Goal: Contribute content: Contribute content

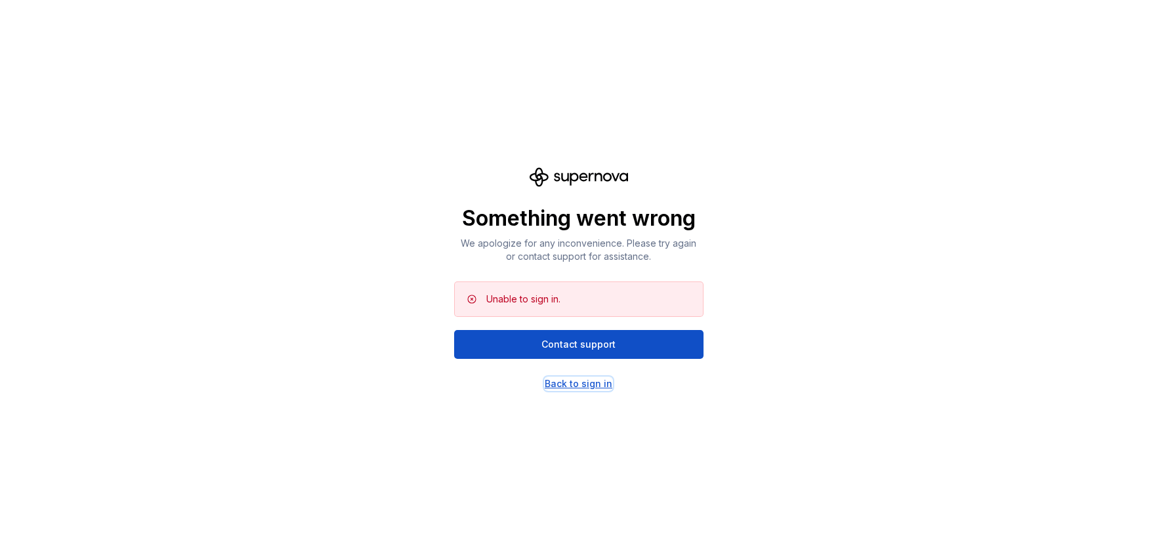
click at [596, 386] on div "Back to sign in" at bounding box center [579, 383] width 68 height 13
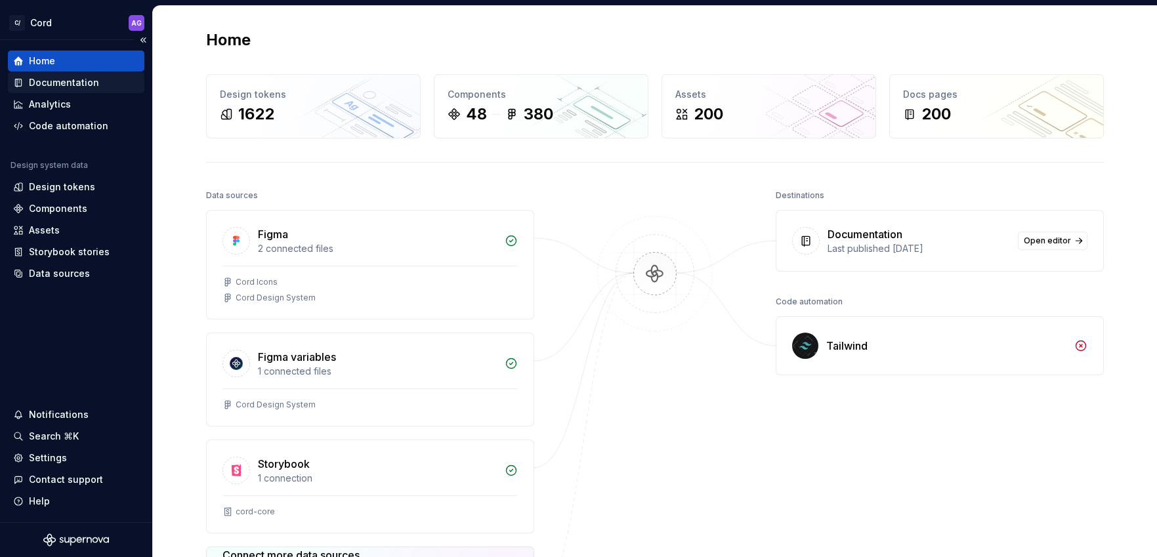
click at [83, 80] on div "Documentation" at bounding box center [64, 82] width 70 height 13
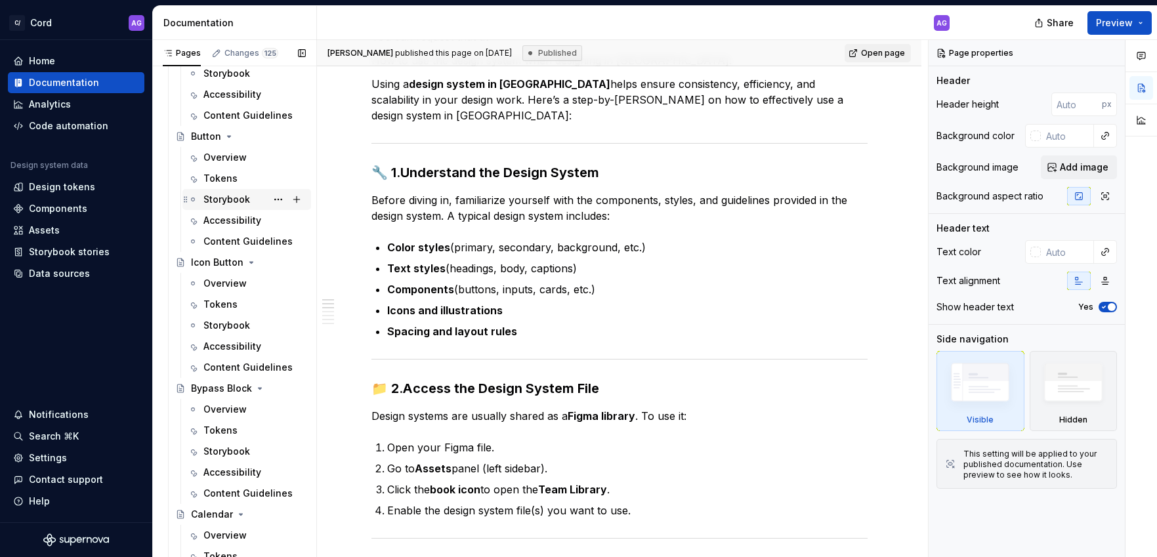
scroll to position [1487, 0]
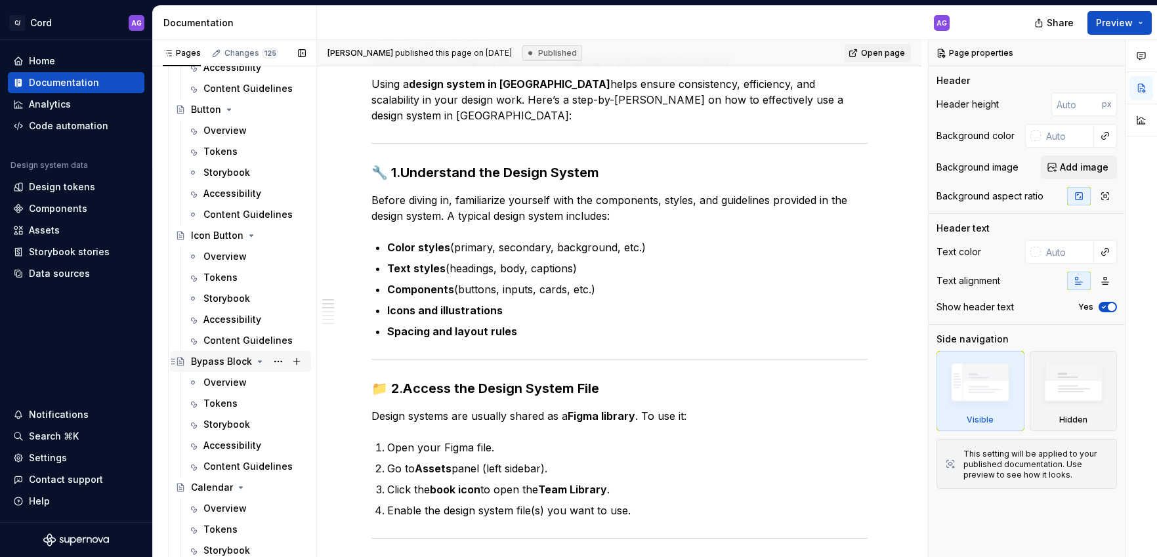
click at [226, 363] on div "Bypass Block" at bounding box center [221, 361] width 61 height 13
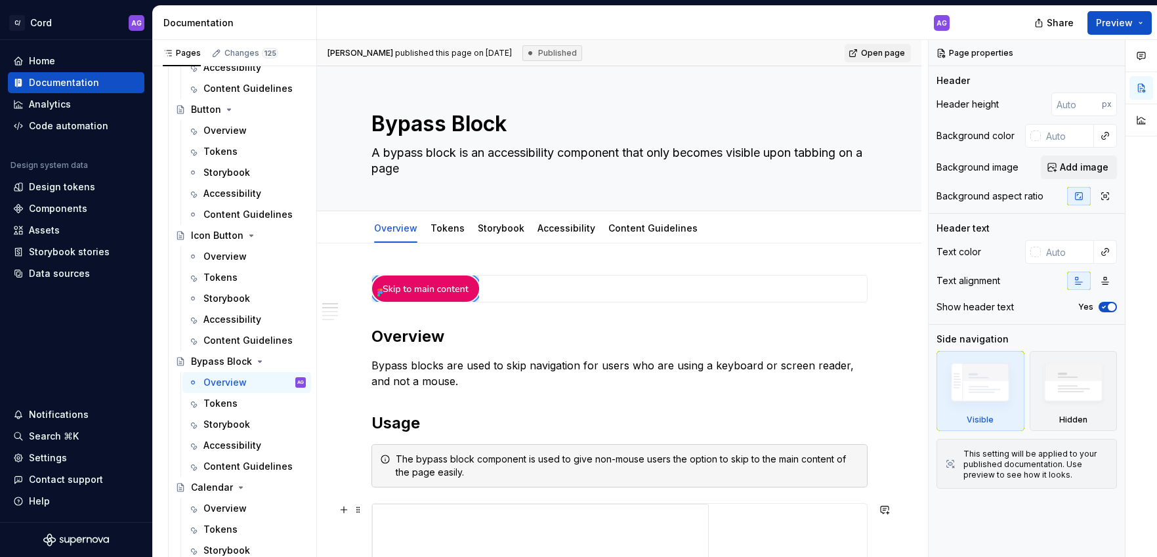
scroll to position [1483, 0]
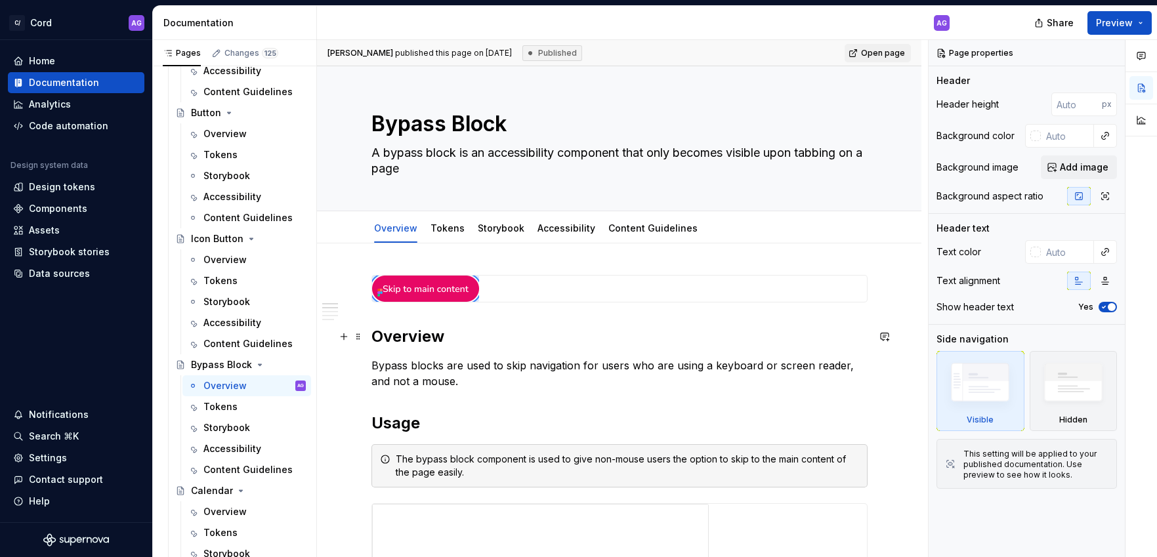
type textarea "*"
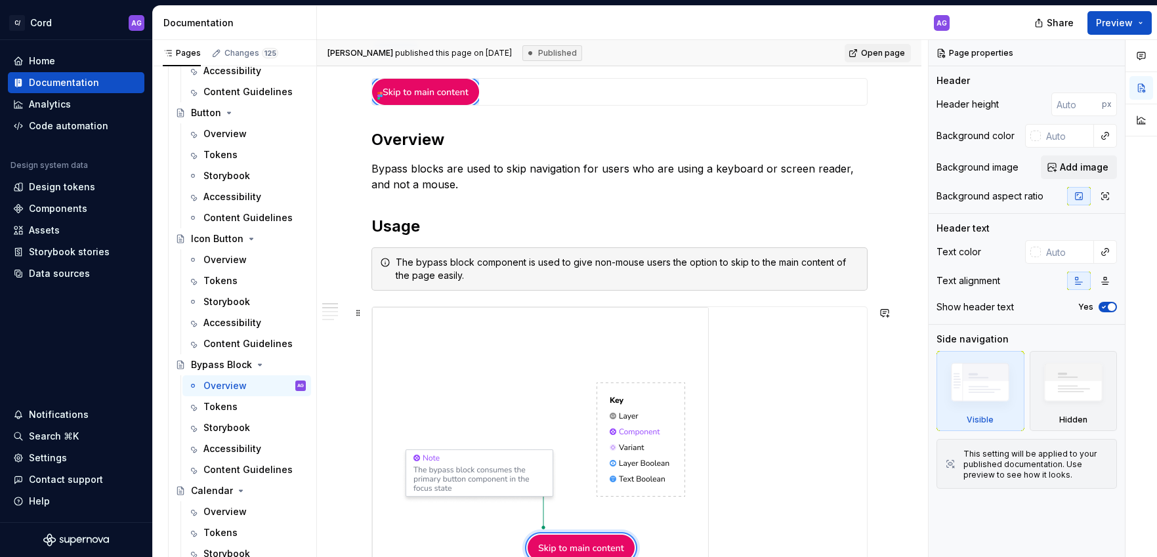
scroll to position [196, 0]
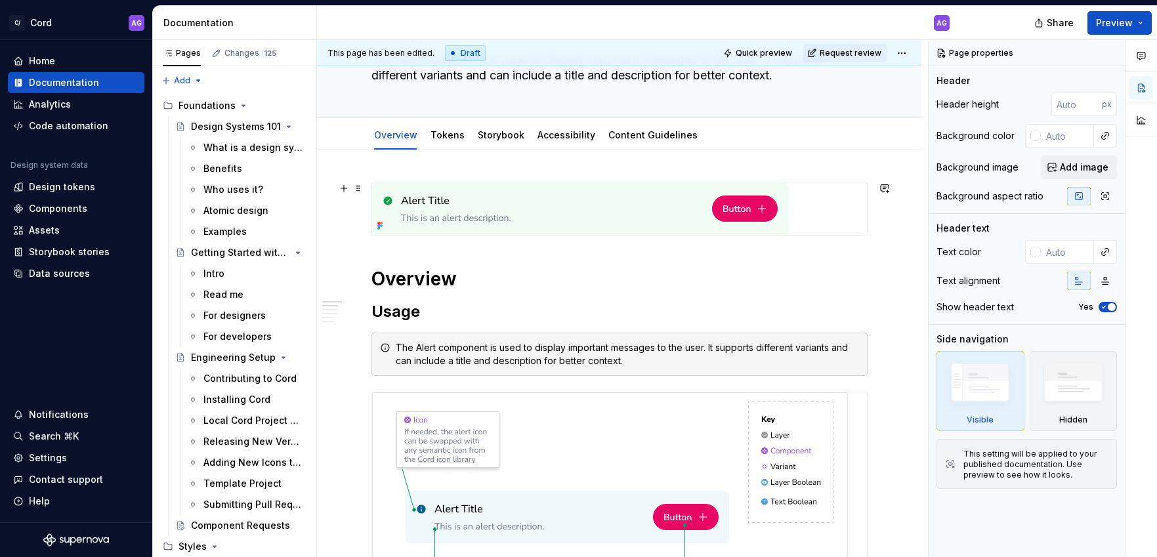
scroll to position [203, 0]
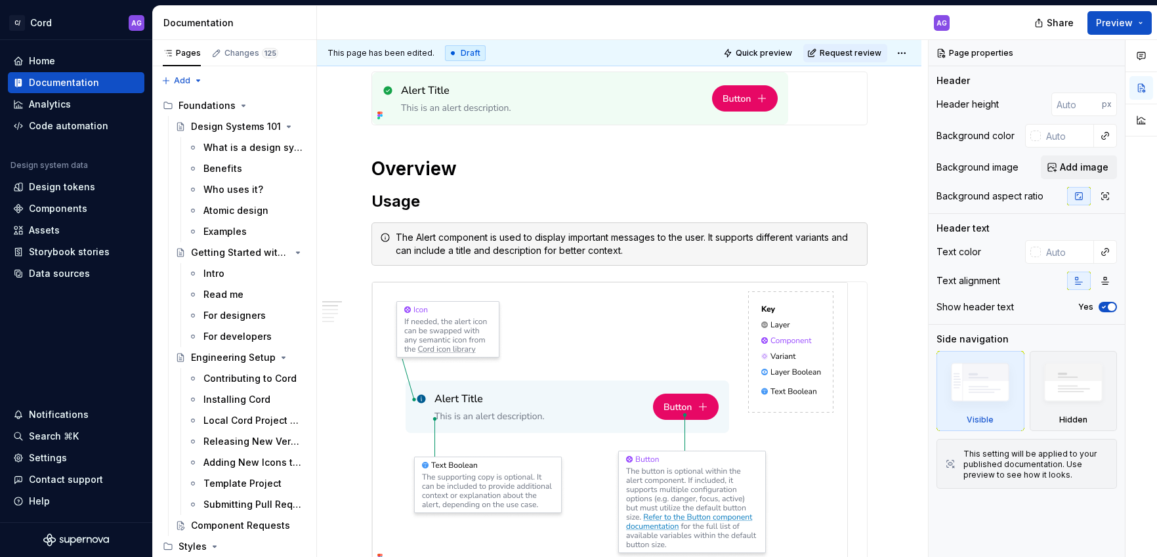
type textarea "*"
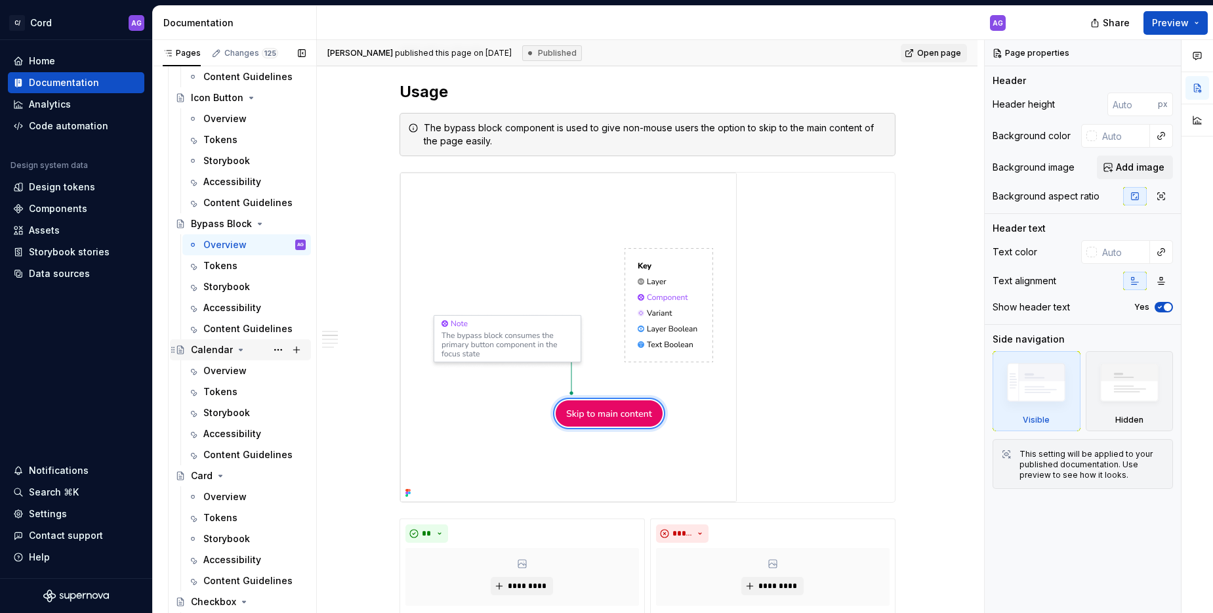
scroll to position [1790, 0]
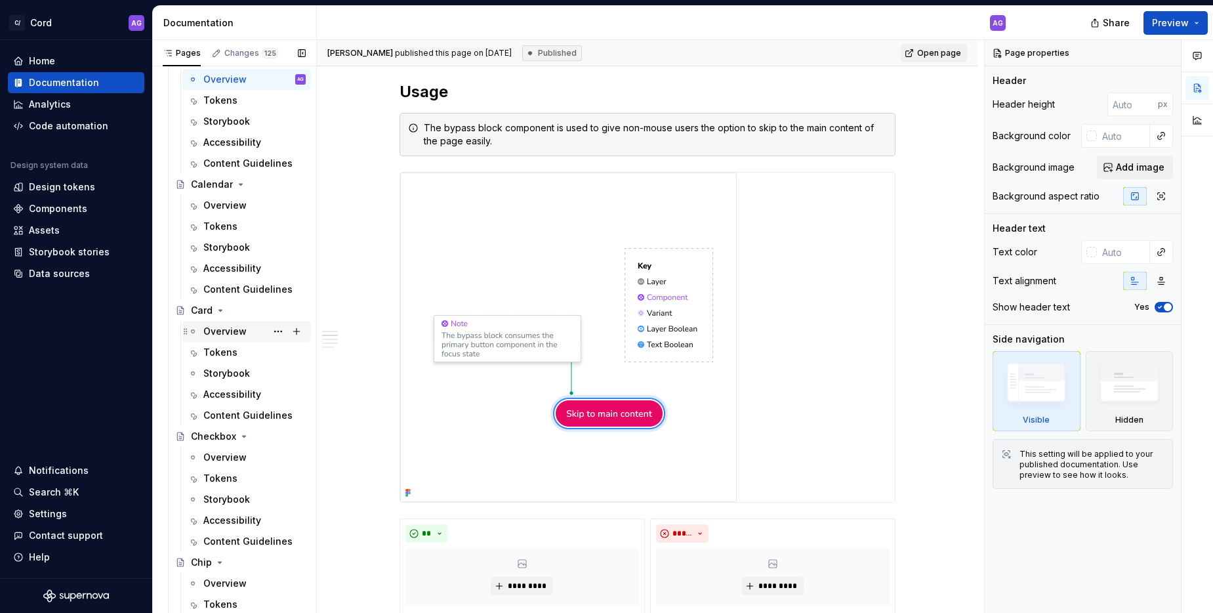
click at [220, 327] on div "Overview" at bounding box center [224, 331] width 43 height 13
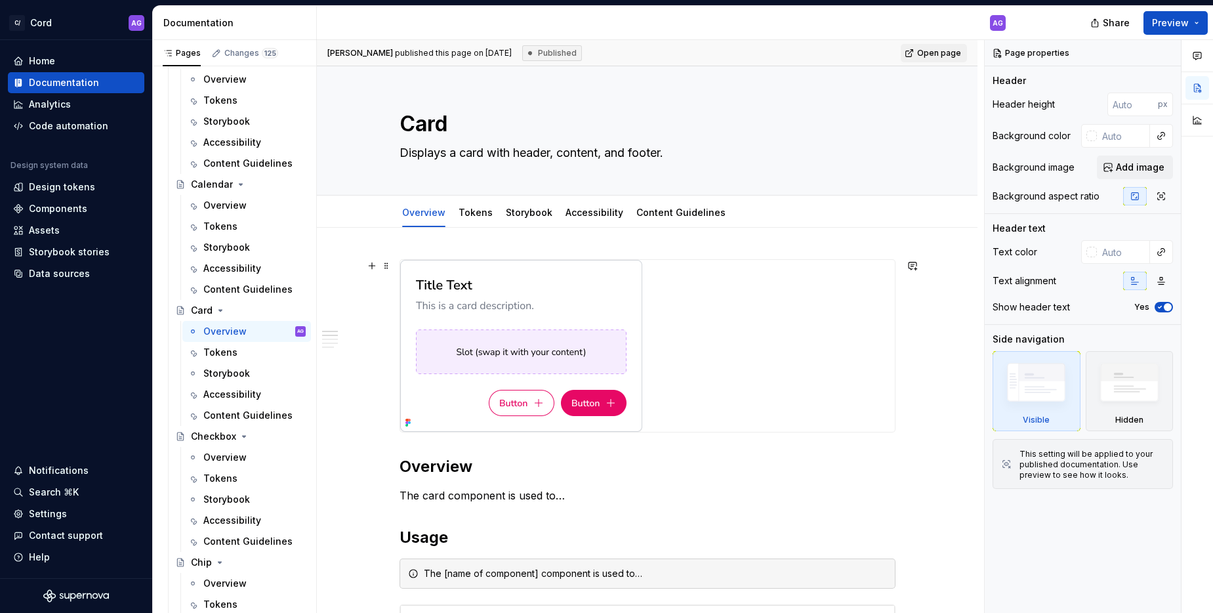
scroll to position [1, 0]
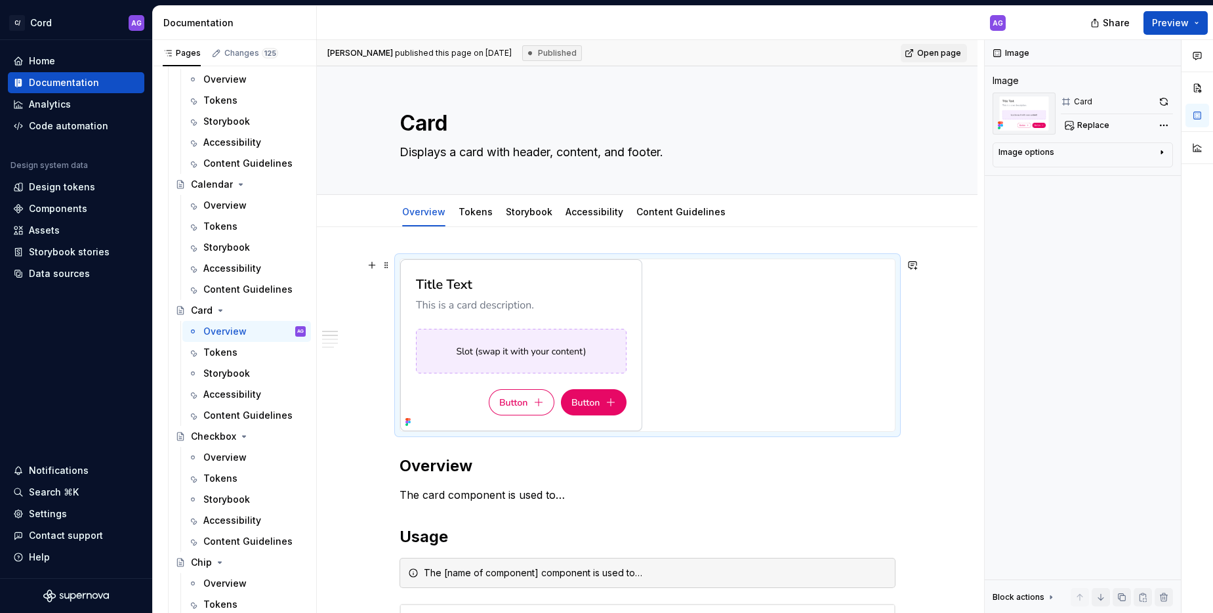
drag, startPoint x: 541, startPoint y: 402, endPoint x: 588, endPoint y: 404, distance: 47.3
click at [541, 402] on img at bounding box center [521, 345] width 242 height 172
click at [593, 403] on img at bounding box center [521, 345] width 242 height 172
click at [479, 148] on textarea "Displays a card with header, content, and footer." at bounding box center [645, 152] width 496 height 21
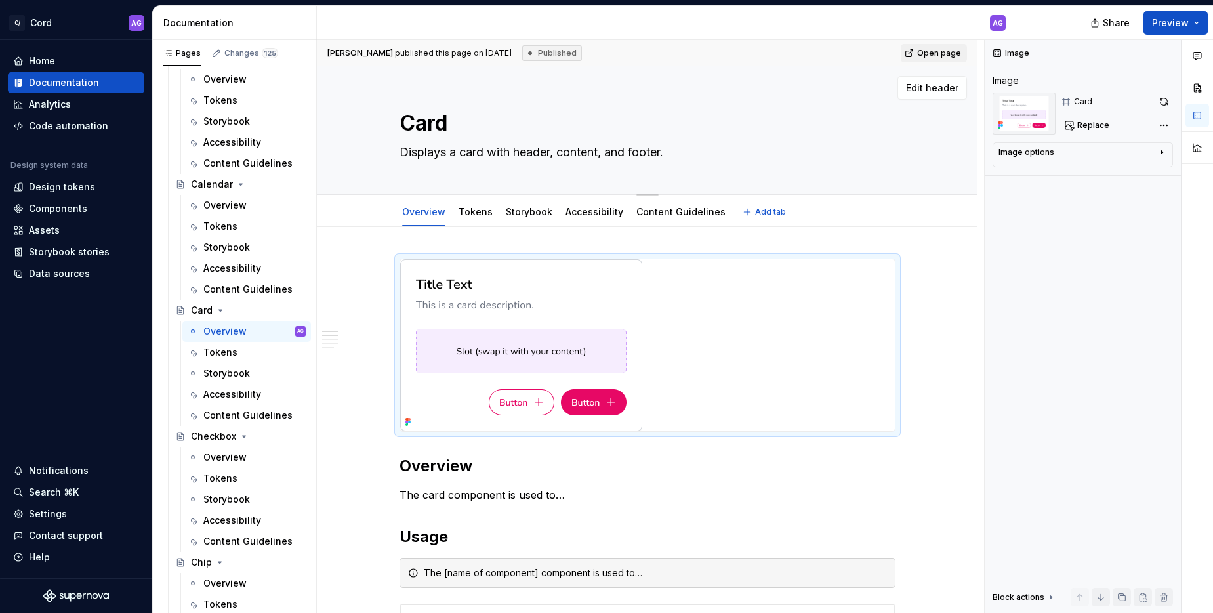
click at [479, 148] on textarea "Displays a card with header, content, and footer." at bounding box center [645, 152] width 496 height 21
click at [929, 88] on span "Edit header" at bounding box center [932, 87] width 52 height 13
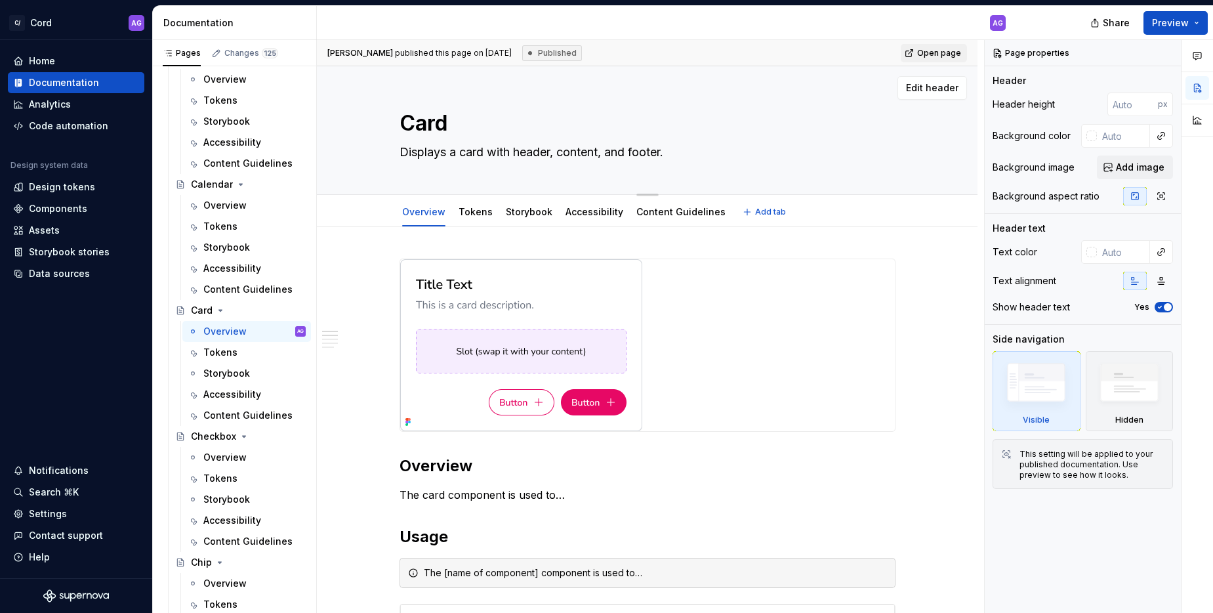
click at [523, 152] on textarea "Displays a card with header, content, and footer." at bounding box center [645, 152] width 496 height 21
click at [523, 152] on textarea "Displays a card with header, content, and footer." at bounding box center [645, 151] width 496 height 21
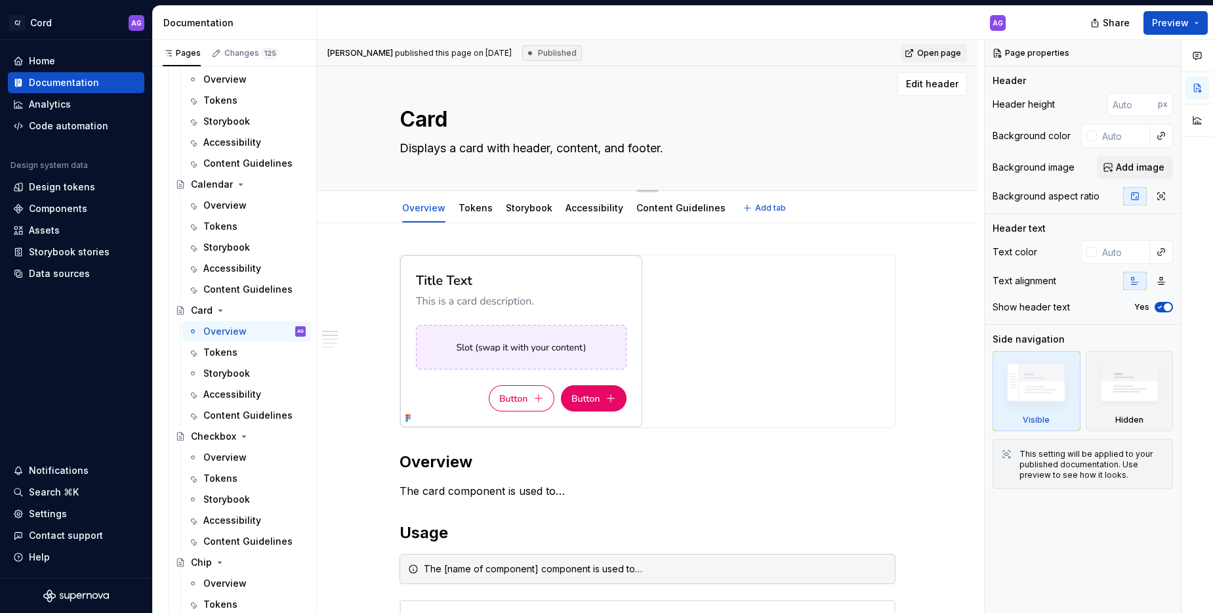
type textarea "*"
type textarea "TH"
type textarea "*"
type textarea "THe"
type textarea "*"
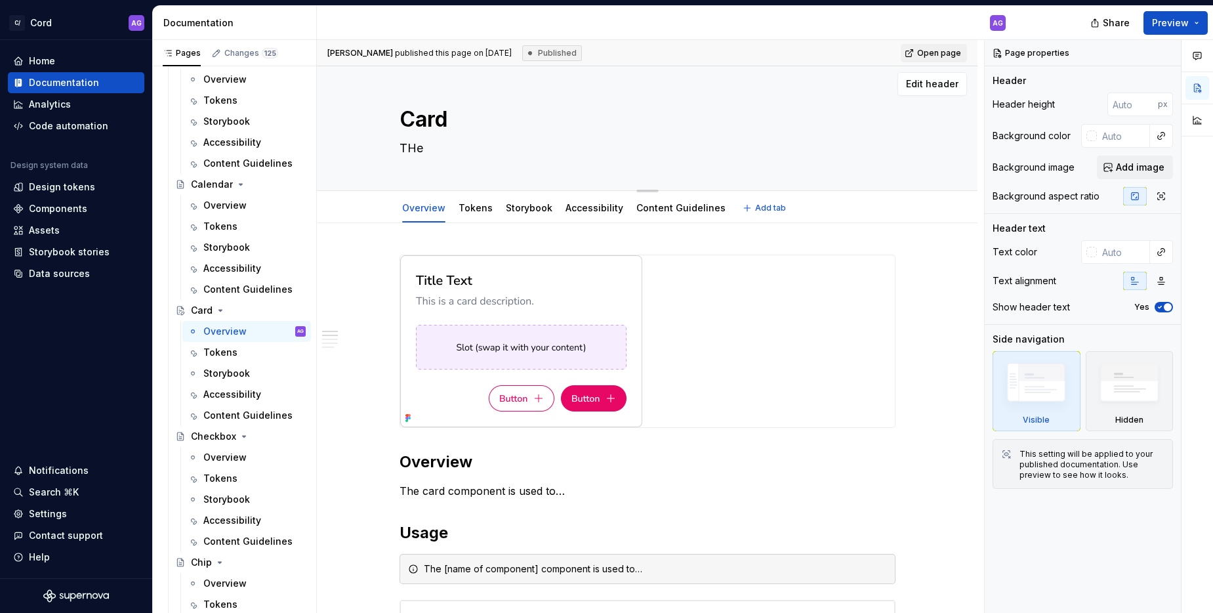
type textarea "THe"
type textarea "*"
type textarea "THe"
type textarea "*"
type textarea "TH"
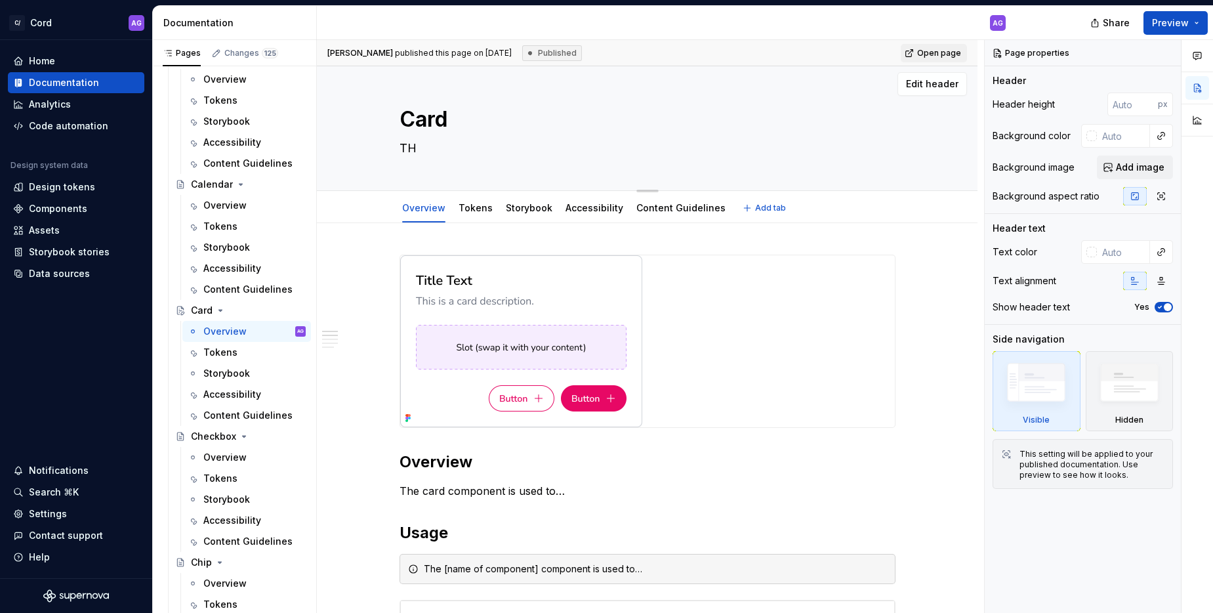
type textarea "*"
type textarea "T"
type textarea "*"
type textarea "Th"
type textarea "*"
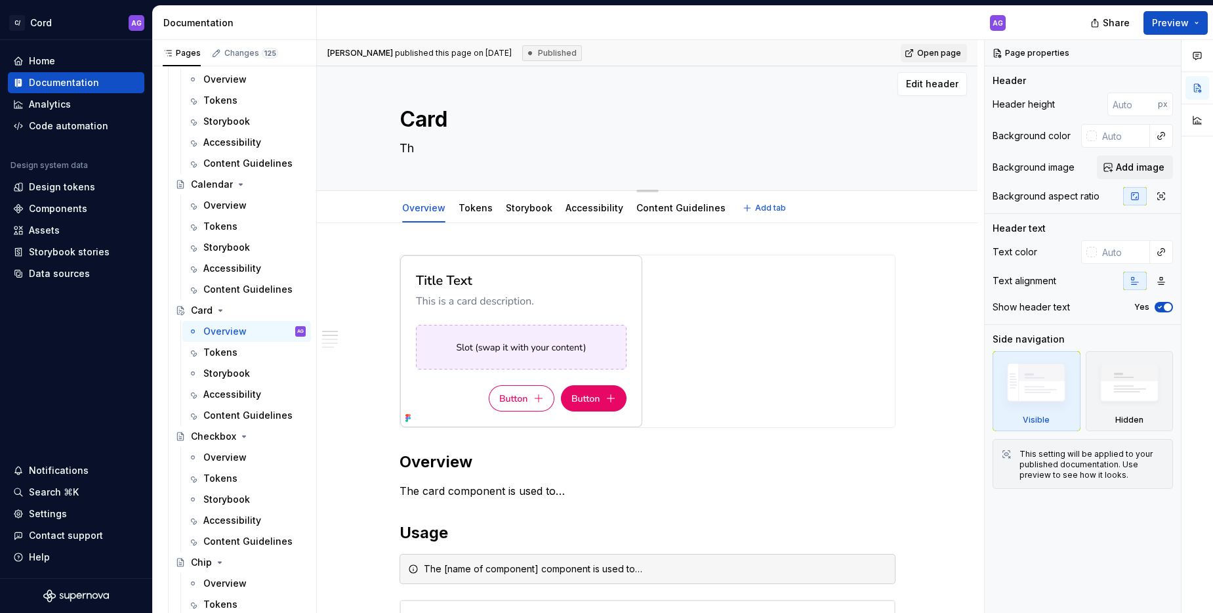
type textarea "The"
type textarea "*"
type textarea "The"
type textarea "*"
type textarea "The C"
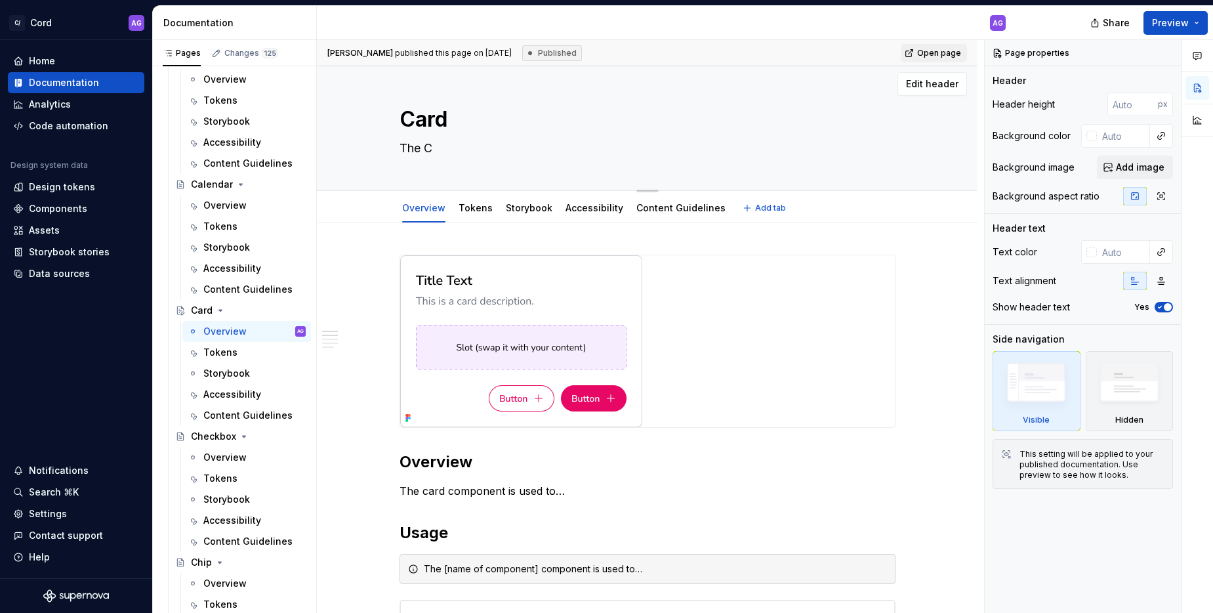
type textarea "*"
type textarea "The Ca"
type textarea "*"
type textarea "The Car"
type textarea "*"
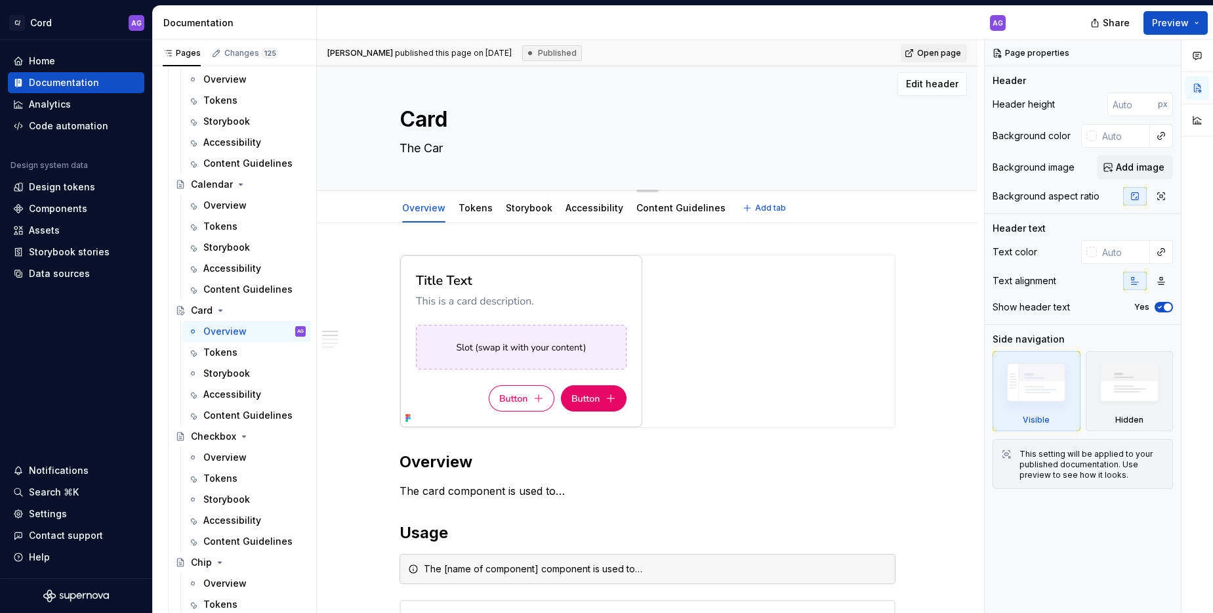
type textarea "The Card"
type textarea "*"
type textarea "The Card"
type textarea "*"
type textarea "The Card co"
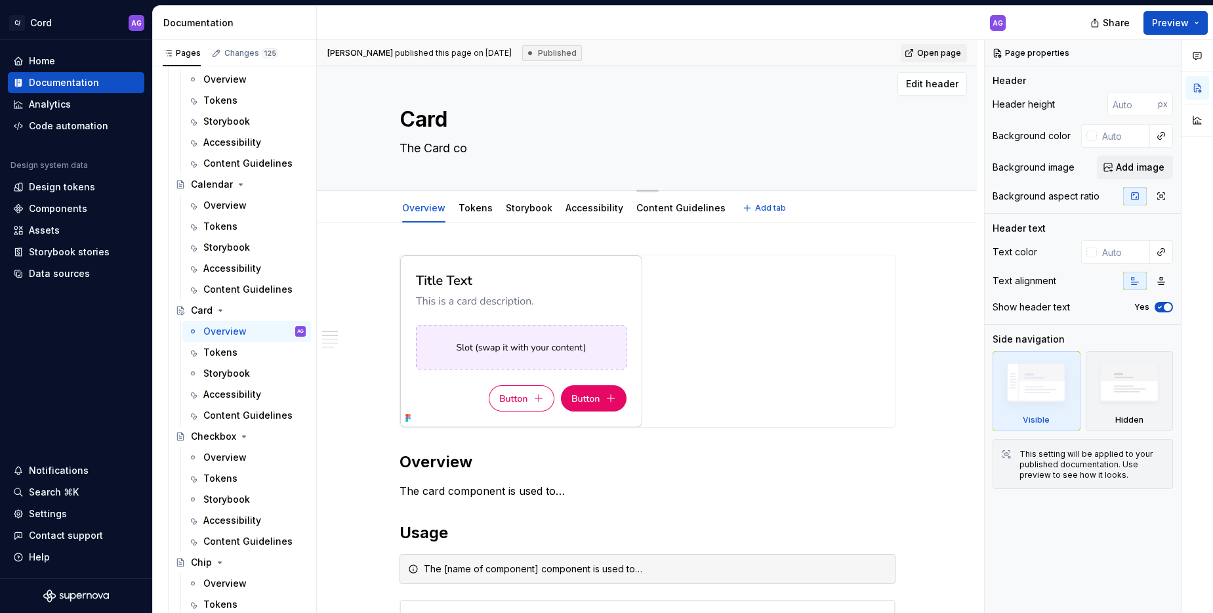
type textarea "*"
type textarea "The Card com"
type textarea "*"
type textarea "The Card comp"
type textarea "*"
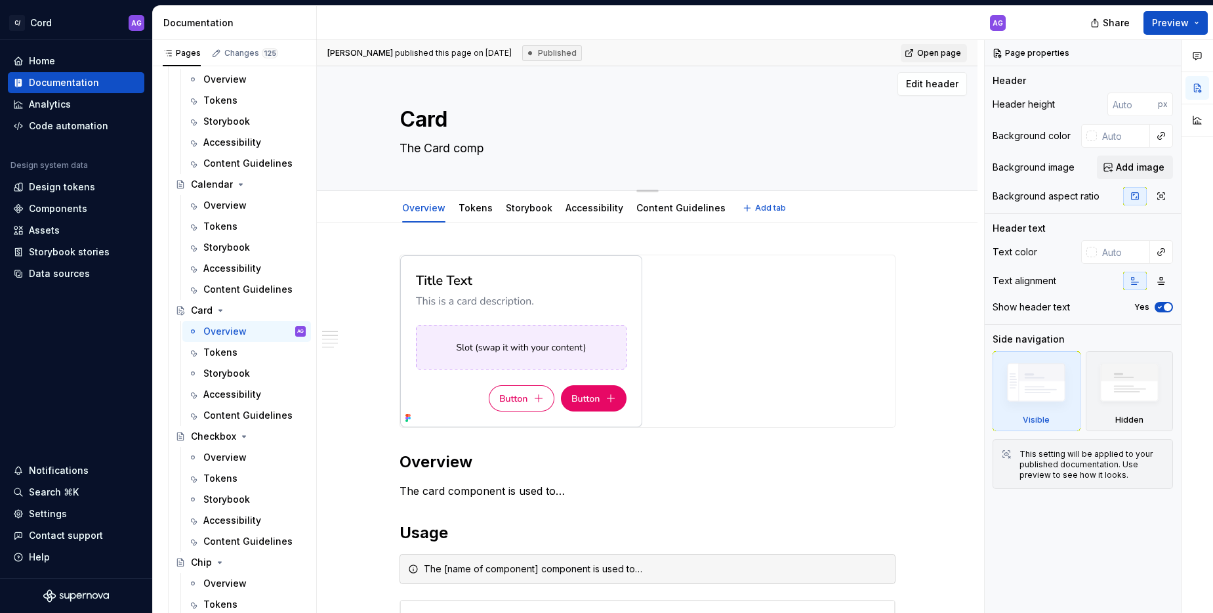
type textarea "The Card compo"
type textarea "*"
type textarea "The Card compon"
type textarea "*"
type textarea "The Card compone"
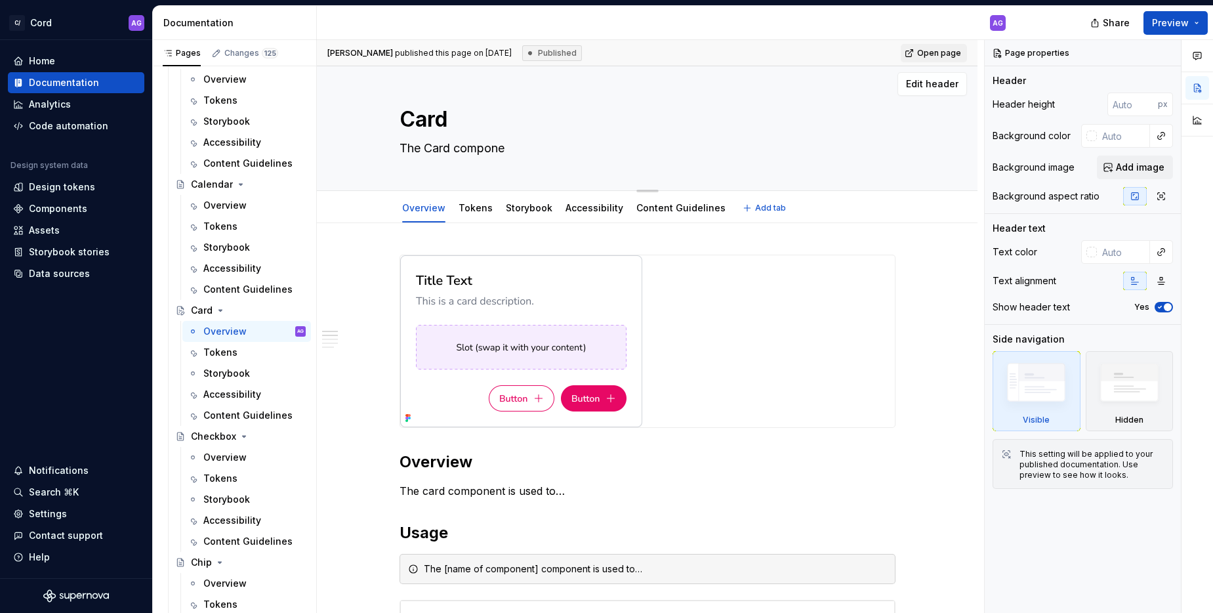
type textarea "*"
type textarea "The Card componen"
type textarea "*"
type textarea "The Card component"
type textarea "*"
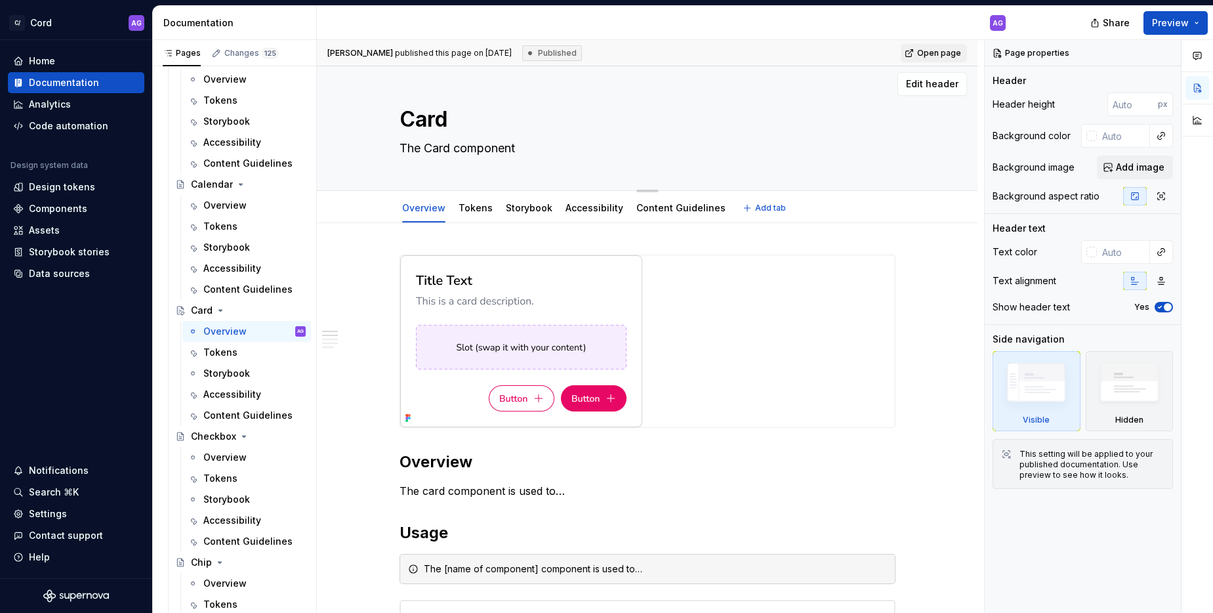
type textarea "The Card component"
type textarea "*"
type textarea "The Card component i"
type textarea "*"
type textarea "The Card component is"
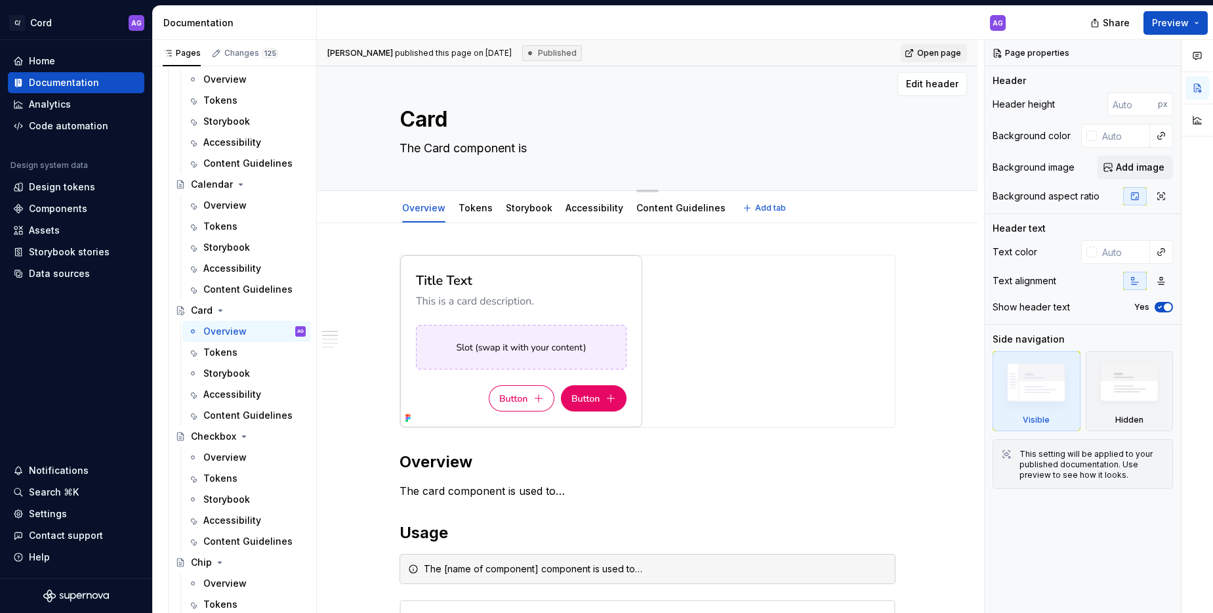
type textarea "*"
type textarea "The Card component is"
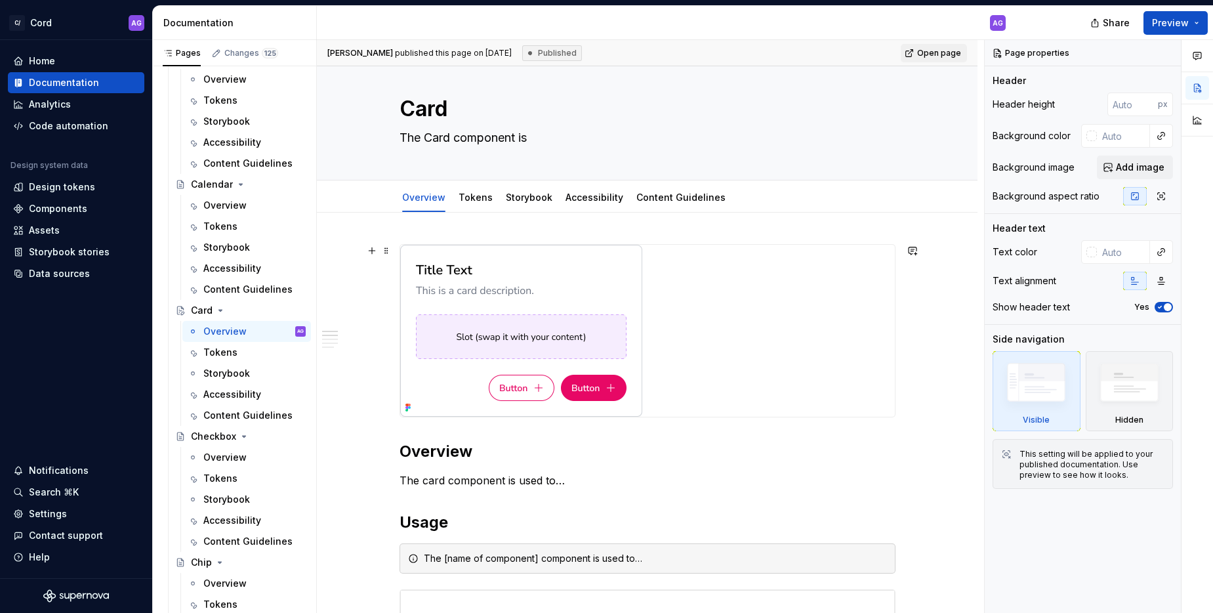
scroll to position [27, 0]
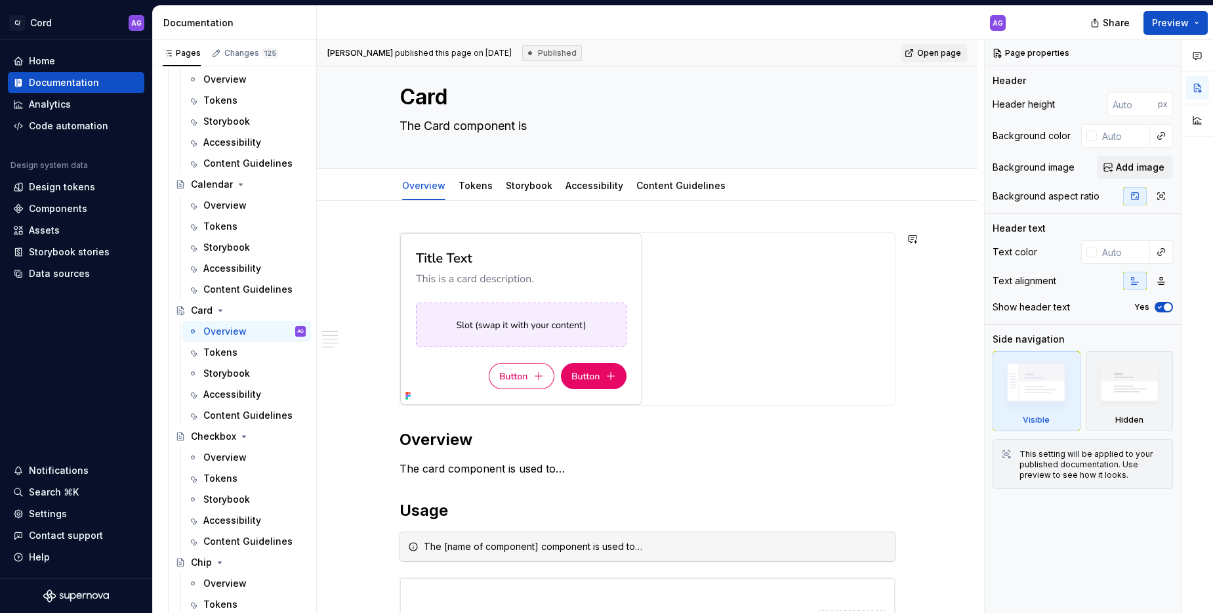
type textarea "*"
type textarea "The Card component is u"
type textarea "*"
type textarea "The Card component is us"
type textarea "*"
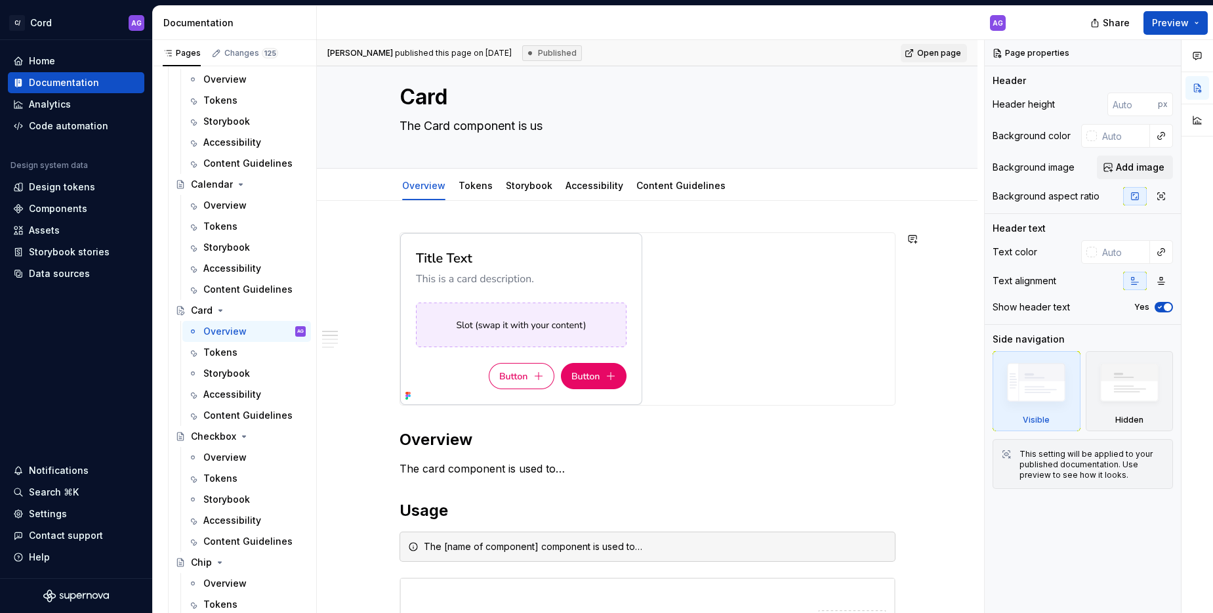
type textarea "The Card component is use"
type textarea "*"
type textarea "The Card component is used"
type textarea "*"
type textarea "The Card component is used"
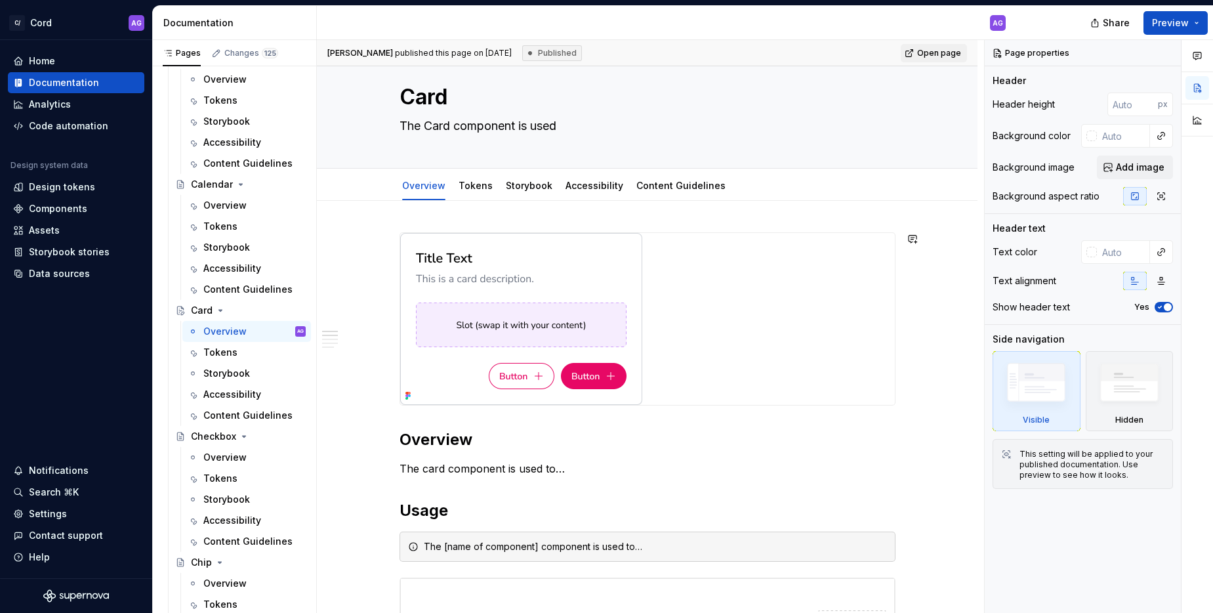
type textarea "*"
type textarea "The Card component is used t"
type textarea "*"
type textarea "The Card component is used to"
type textarea "*"
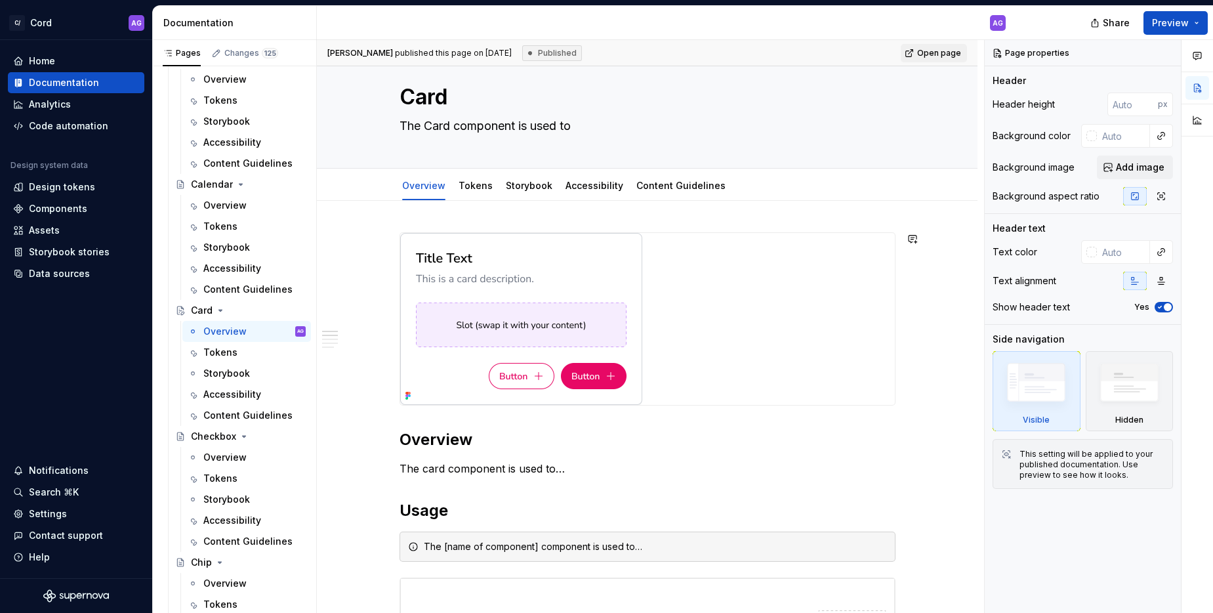
type textarea "The Card component is used to"
type textarea "*"
type textarea "The Card component is used to"
type textarea "*"
type textarea "The Card component is used t"
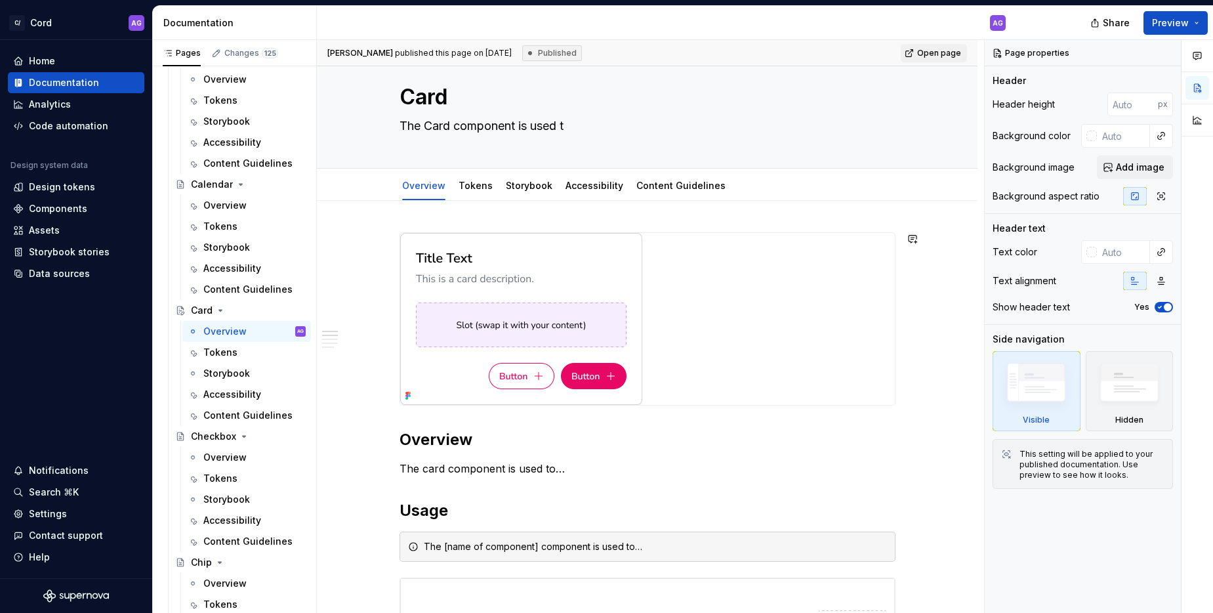
type textarea "*"
type textarea "The Card component is used"
type textarea "*"
type textarea "The Card component is used a"
type textarea "*"
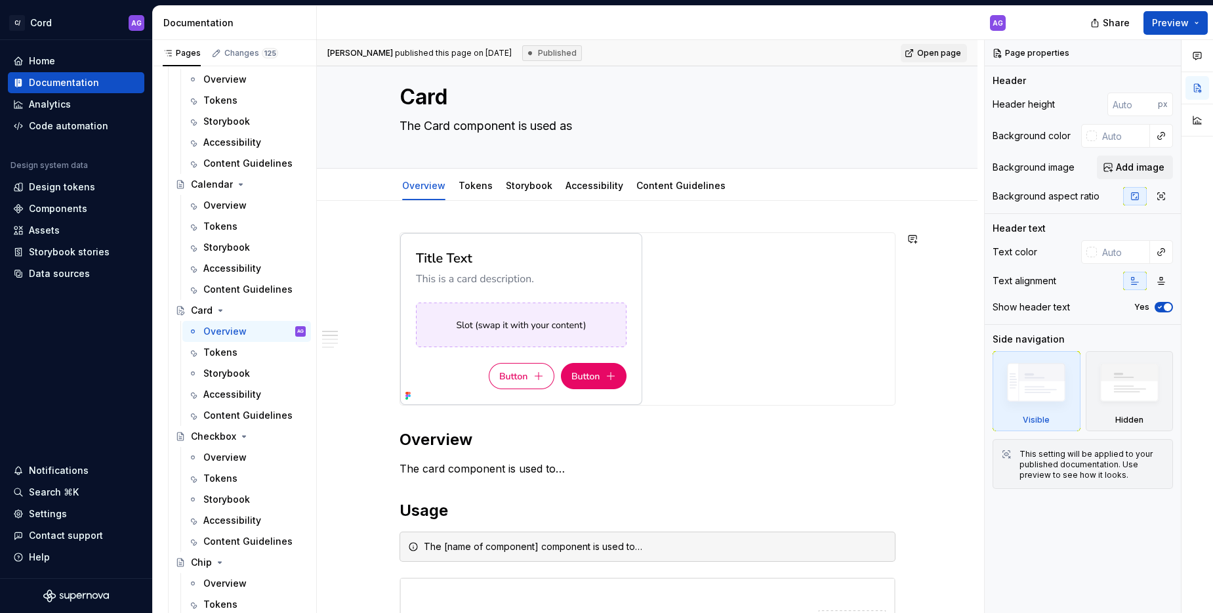
type textarea "The Card component is used as"
type textarea "*"
type textarea "The Card component is used as a"
type textarea "*"
type textarea "The Card component is used as a"
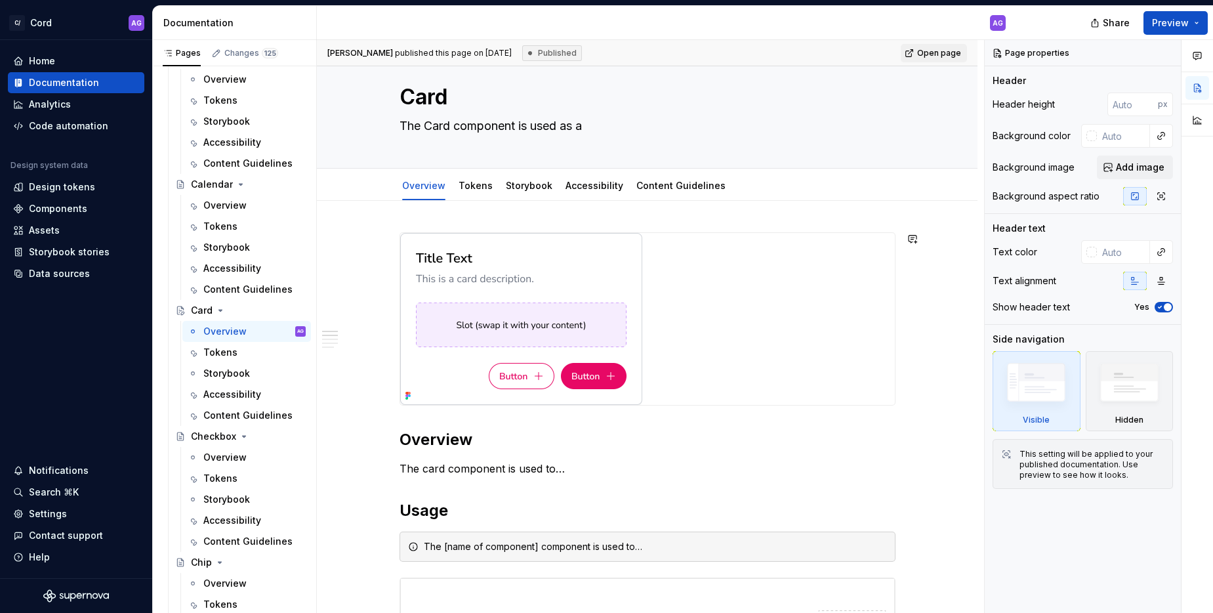
type textarea "*"
type textarea "The Card component is used as a v"
type textarea "*"
type textarea "The Card component is used as a vo"
type textarea "*"
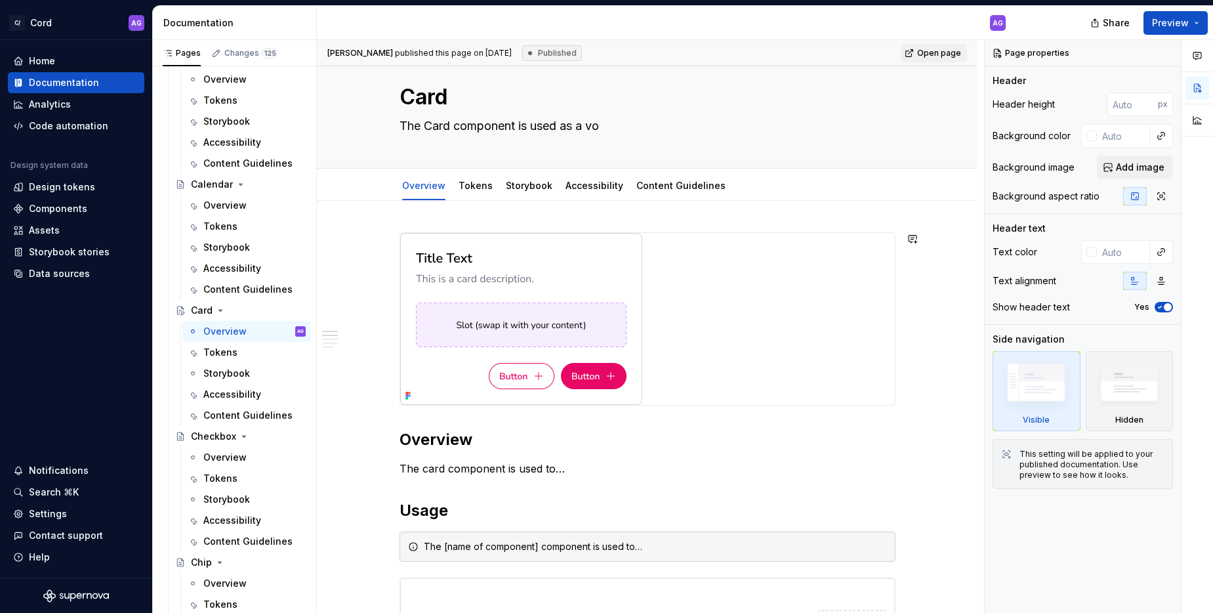
type textarea "The Card component is used as a vos"
type textarea "*"
type textarea "The Card component is used as a vosu"
type textarea "*"
type textarea "The Card component is used as a vos"
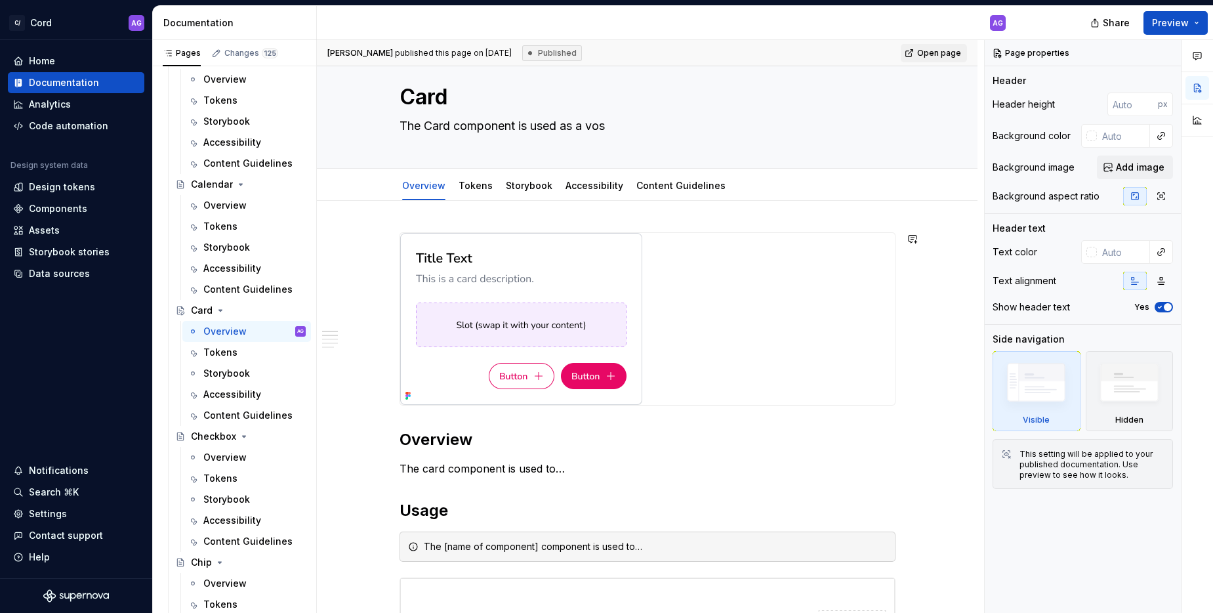
type textarea "*"
type textarea "The Card component is used as a vo"
type textarea "*"
type textarea "The Card component is used as a v"
type textarea "*"
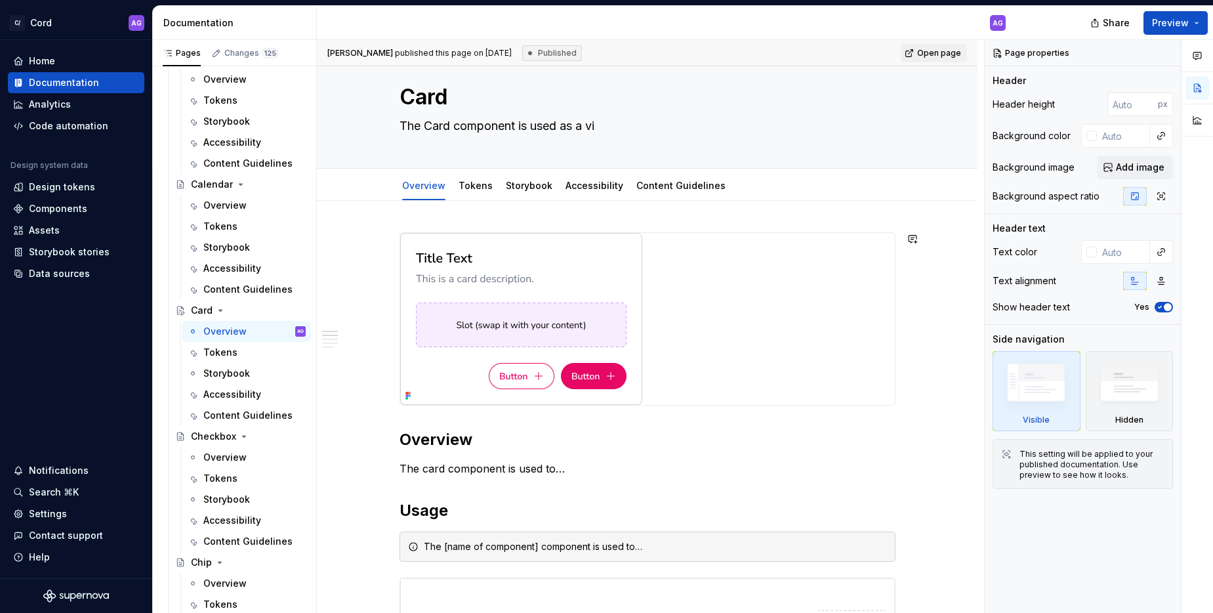
type textarea "The Card component is used as a vis"
type textarea "*"
type textarea "The Card component is used as a visu"
type textarea "*"
type textarea "The Card component is used as a visua"
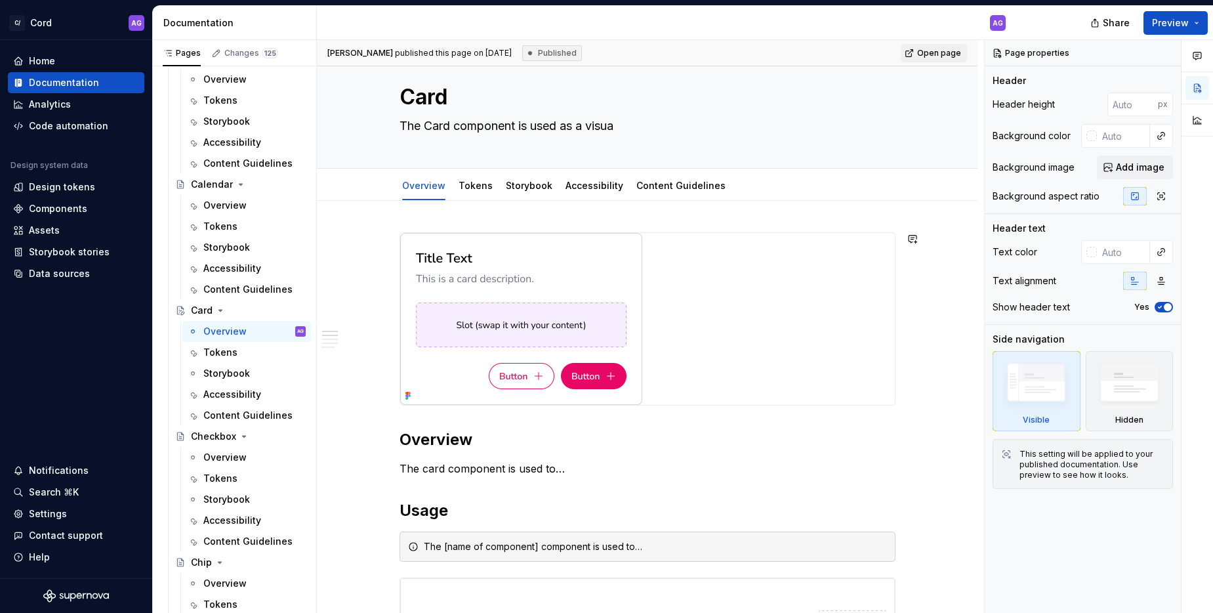
type textarea "*"
type textarea "The Card component is used as a visual"
type textarea "*"
type textarea "The Card component is used as a visual"
type textarea "*"
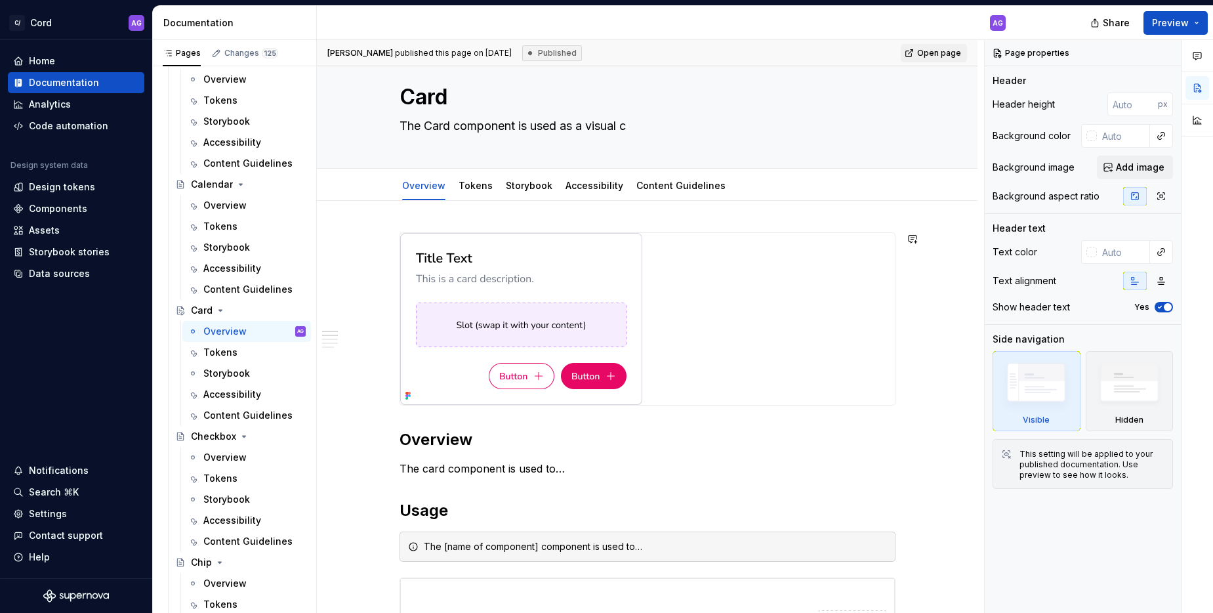
type textarea "The Card component is used as a visual co"
type textarea "*"
type textarea "The Card component is used as a visual con"
type textarea "*"
type textarea "The Card component is used as a visual cont"
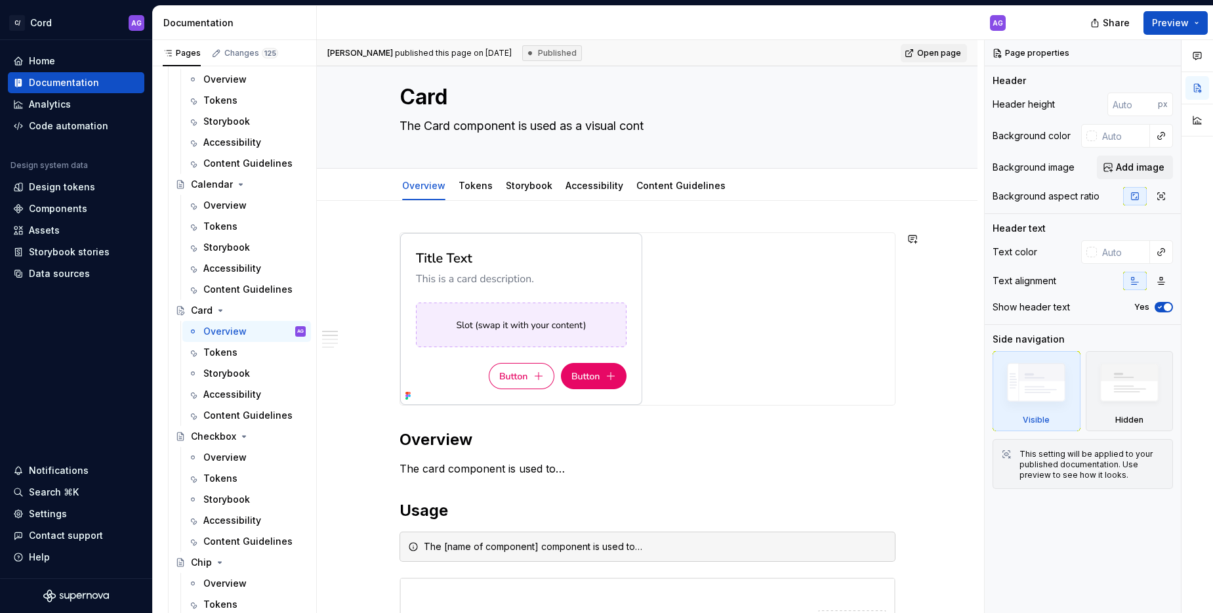
type textarea "*"
type textarea "The Card component is used as a visual contai"
type textarea "*"
type textarea "The Card component is used as a visual contain"
type textarea "*"
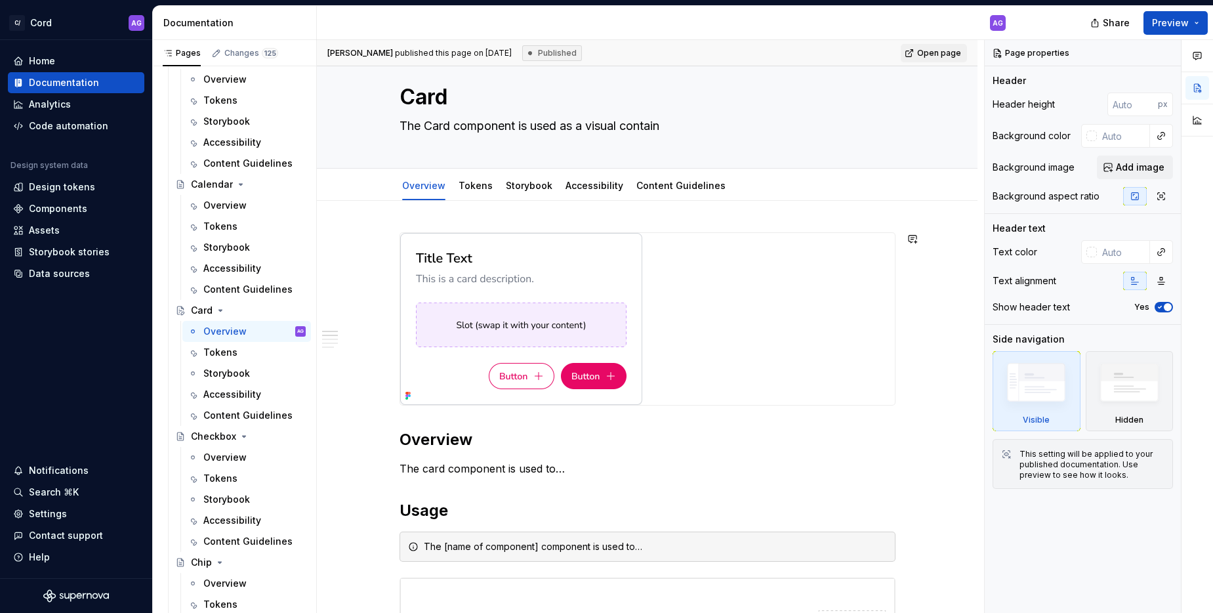
type textarea "The Card component is used as a visual containe"
type textarea "*"
type textarea "The Card component is used as a visual container"
type textarea "*"
type textarea "The Card component is used as a visual container"
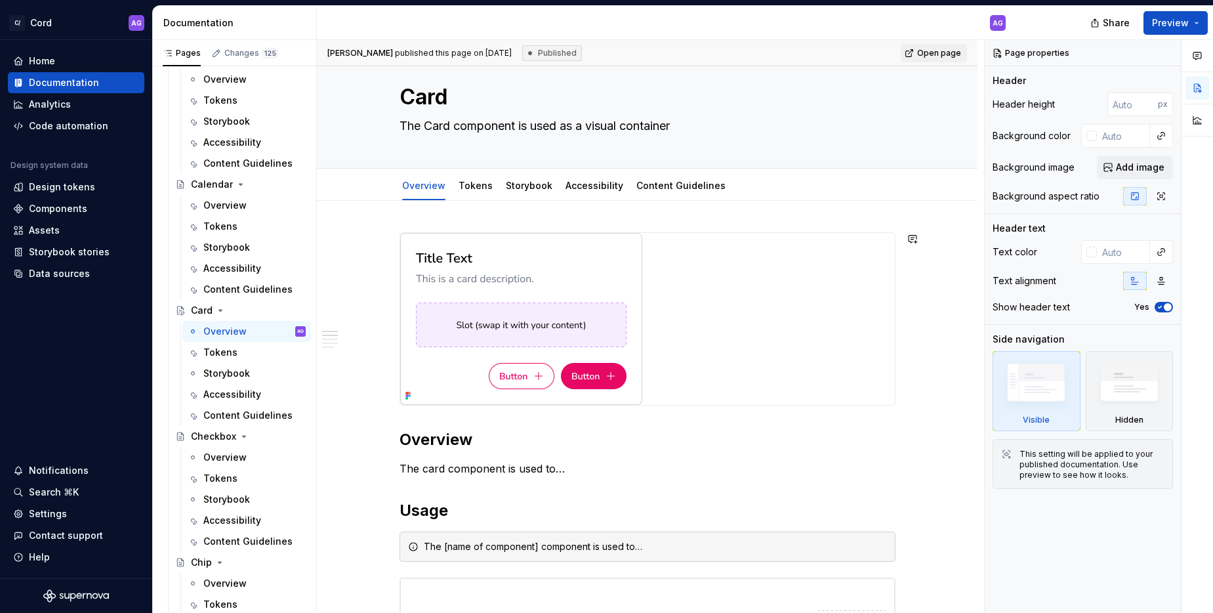
type textarea "*"
type textarea "The Card component is used as a visual container t"
type textarea "*"
type textarea "The Card component is used as a visual container to"
type textarea "*"
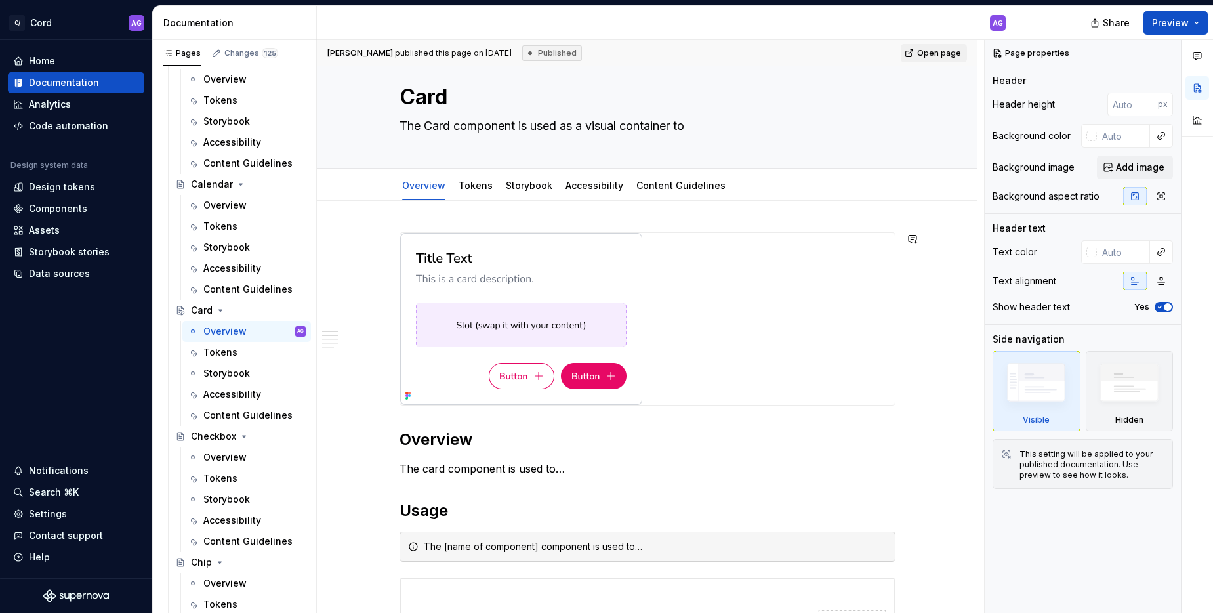
type textarea "The Card component is used as a visual container to"
type textarea "*"
type textarea "The Card component is used as a visual container to"
click at [698, 128] on textarea "The Card component is used as a visual container to" at bounding box center [645, 125] width 496 height 21
type textarea "*"
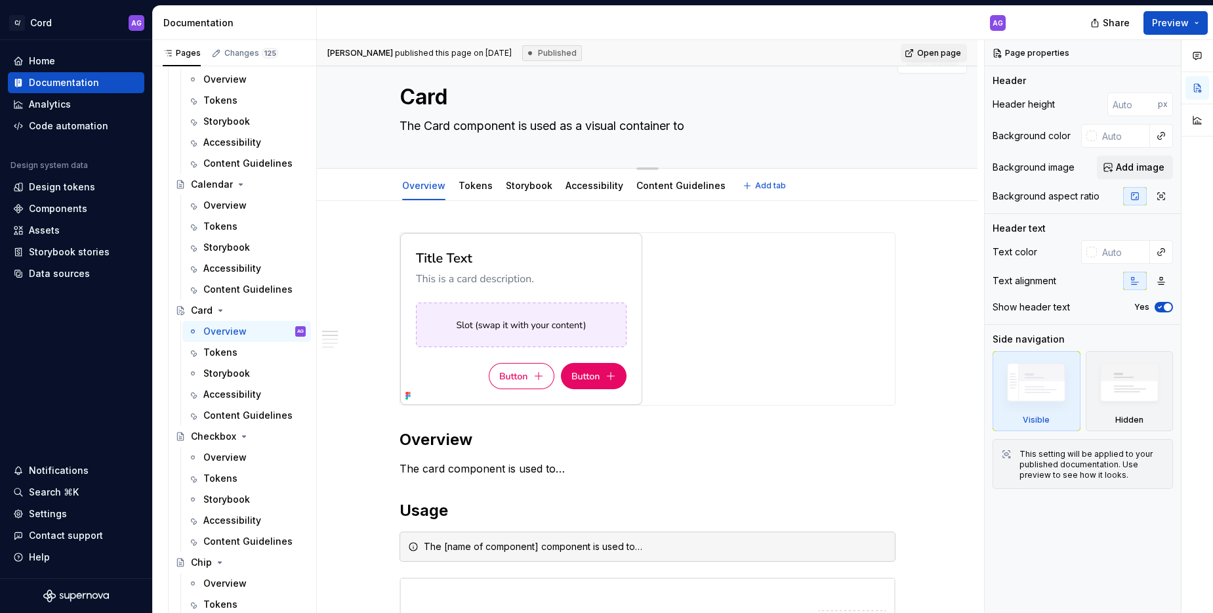
type textarea "The Card component is used as a visual container to d"
type textarea "*"
type textarea "The Card component is used as a visual container to di"
type textarea "*"
type textarea "The Card component is used as a visual container to dis"
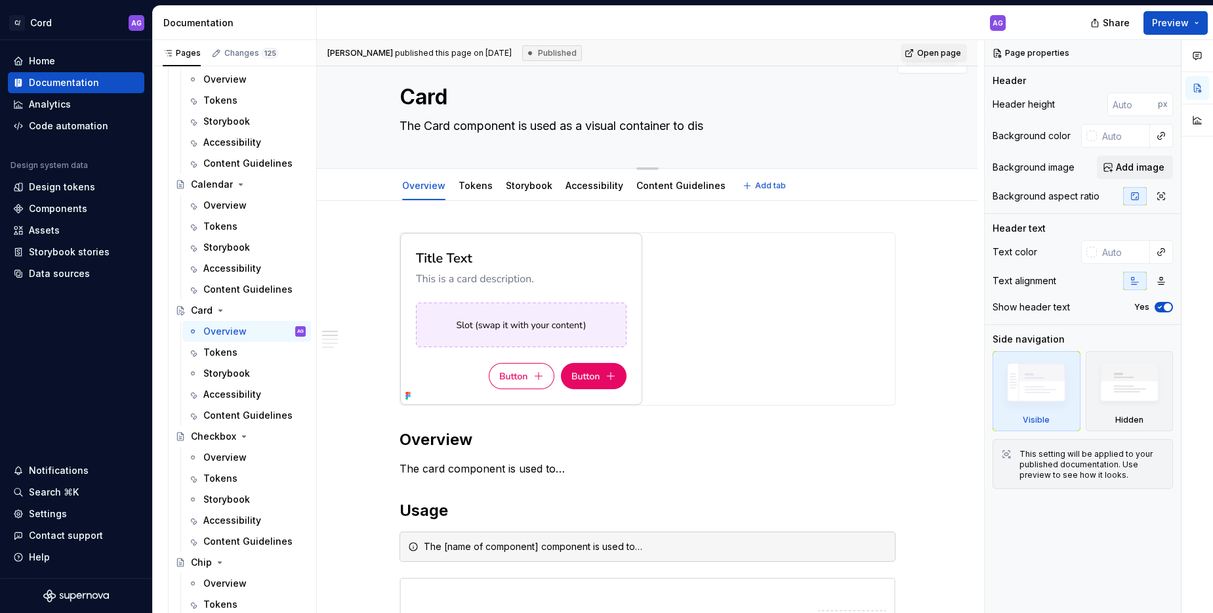
type textarea "*"
type textarea "The Card component is used as a visual container to disp"
type textarea "*"
type textarea "The Card component is used as a visual container to displ"
type textarea "*"
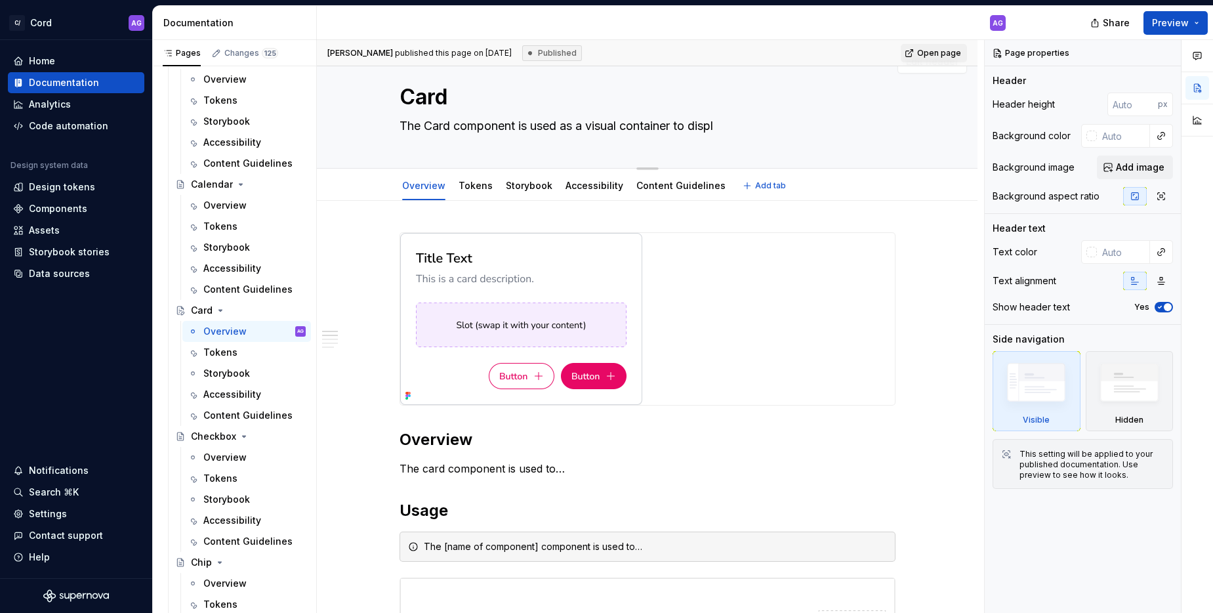
type textarea "The Card component is used as a visual container to displa"
type textarea "*"
type textarea "The Card component is used as a visual container to display"
type textarea "*"
type textarea "The Card component is used as a visual container to display"
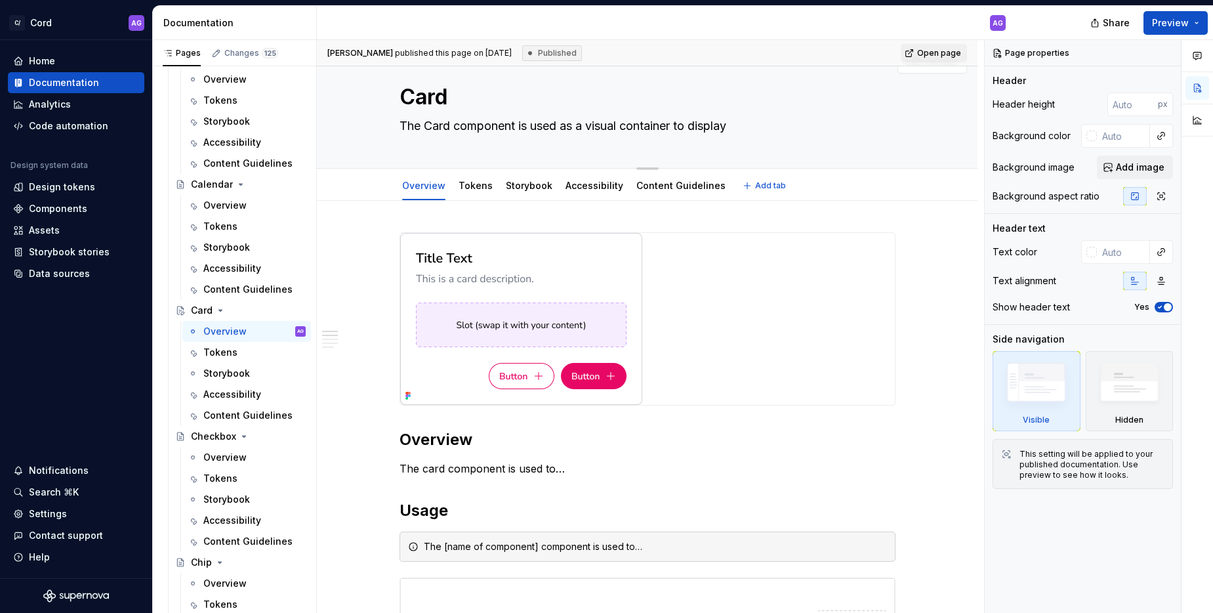
paste textarea "lements (like titles, descriptions, images, and buttons) on a single topic"
type textarea "*"
type textarea "The Card component is used as a visual container to display lements (like title…"
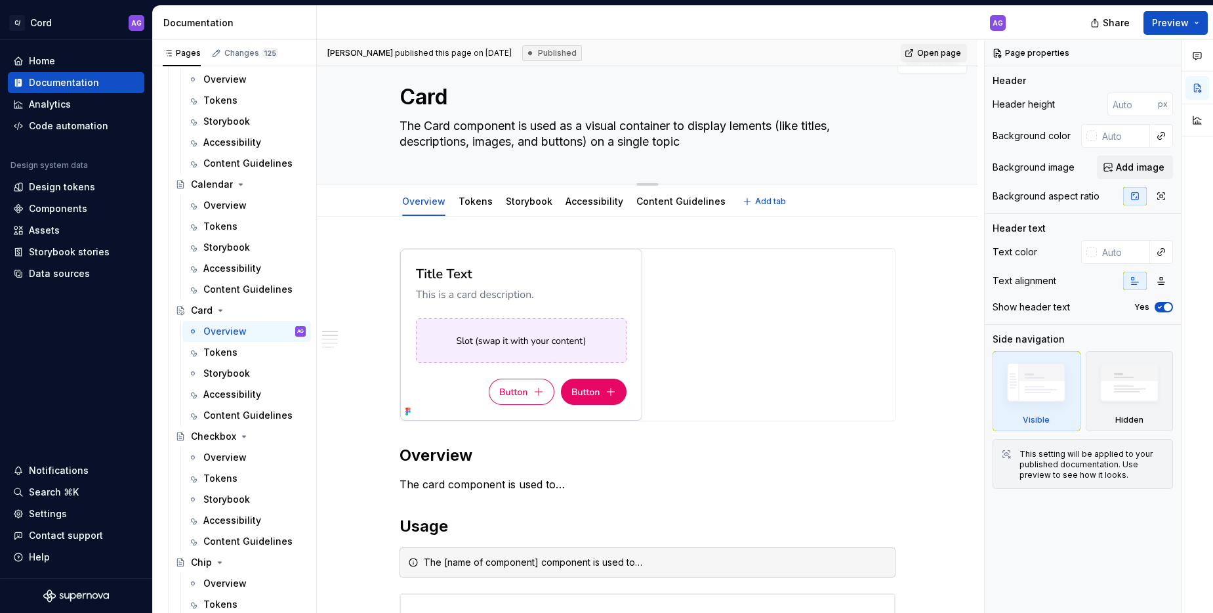
click at [743, 126] on textarea "The Card component is used as a visual container to display lements (like title…" at bounding box center [645, 133] width 496 height 37
click at [743, 127] on textarea "The Card component is used as a visual container to display lements (like title…" at bounding box center [645, 133] width 496 height 37
type textarea "*"
type textarea "The Card component is used as a visual container to display elements (like titl…"
type textarea "*"
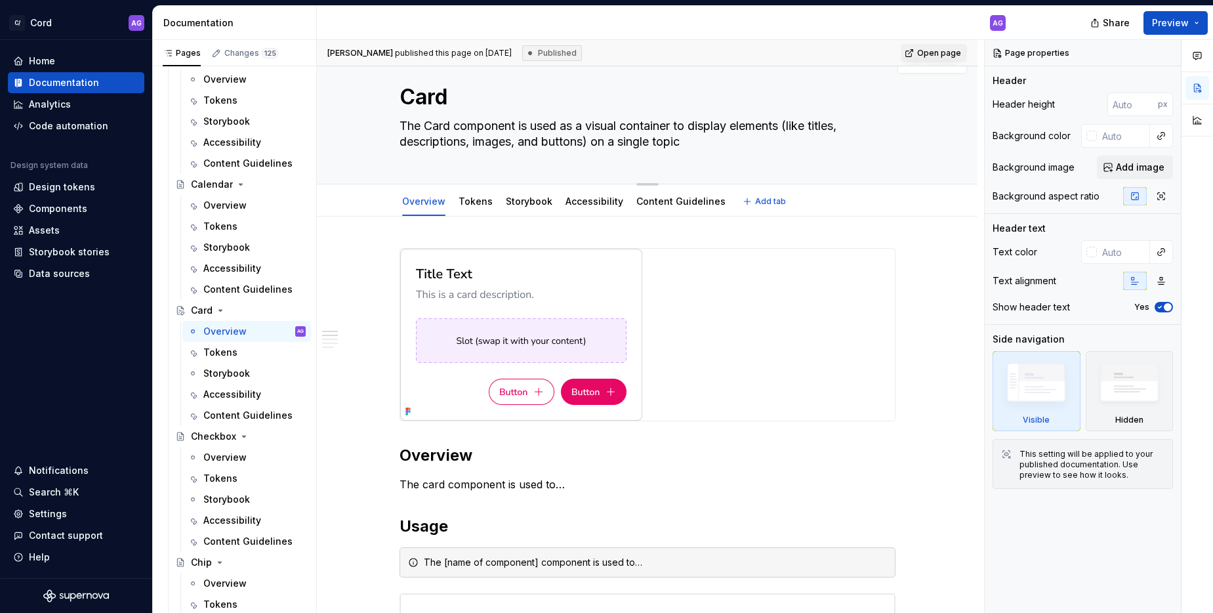
drag, startPoint x: 718, startPoint y: 145, endPoint x: 638, endPoint y: 145, distance: 79.4
click at [638, 145] on textarea "The Card component is used as a visual container to display elements (like titl…" at bounding box center [645, 133] width 496 height 37
drag, startPoint x: 806, startPoint y: 138, endPoint x: 661, endPoint y: 146, distance: 145.2
click at [805, 138] on textarea "The Card component is used as a visual container to display elements (like titl…" at bounding box center [645, 133] width 496 height 37
click at [600, 144] on textarea "The Card component is used as a visual container to display elements (like titl…" at bounding box center [645, 133] width 496 height 37
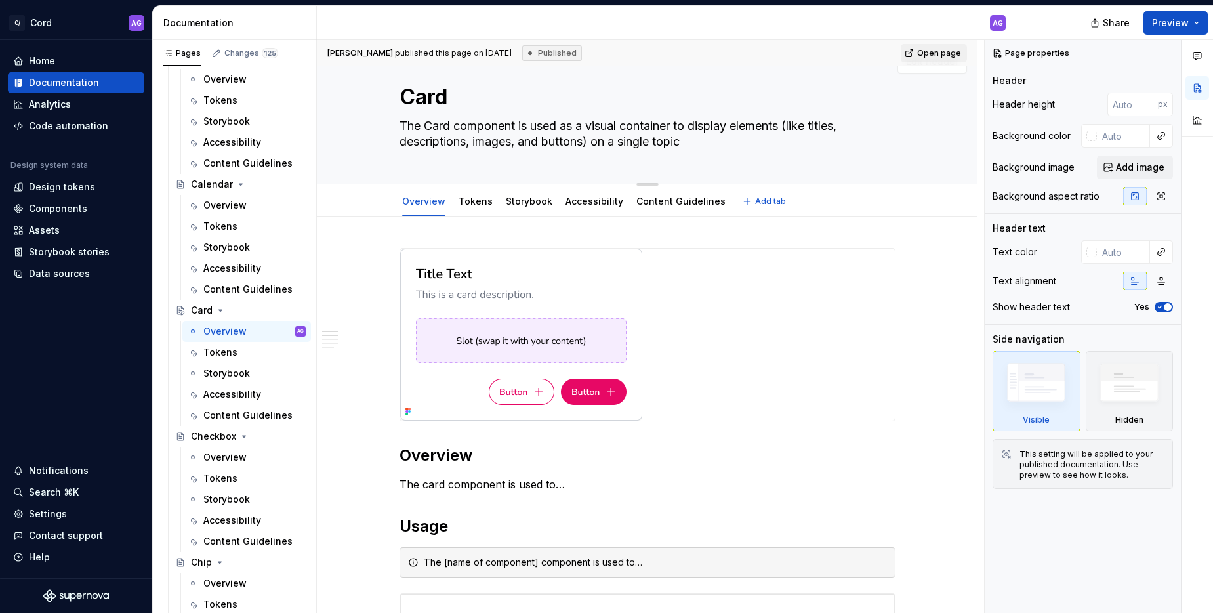
click at [600, 144] on textarea "The Card component is used as a visual container to display elements (like titl…" at bounding box center [645, 133] width 496 height 37
type textarea "The Card component is used as a visual container to display elements (like titl…"
type textarea "*"
type textarea "The Card component is used as a visual container to display elements (like titl…"
type textarea "*"
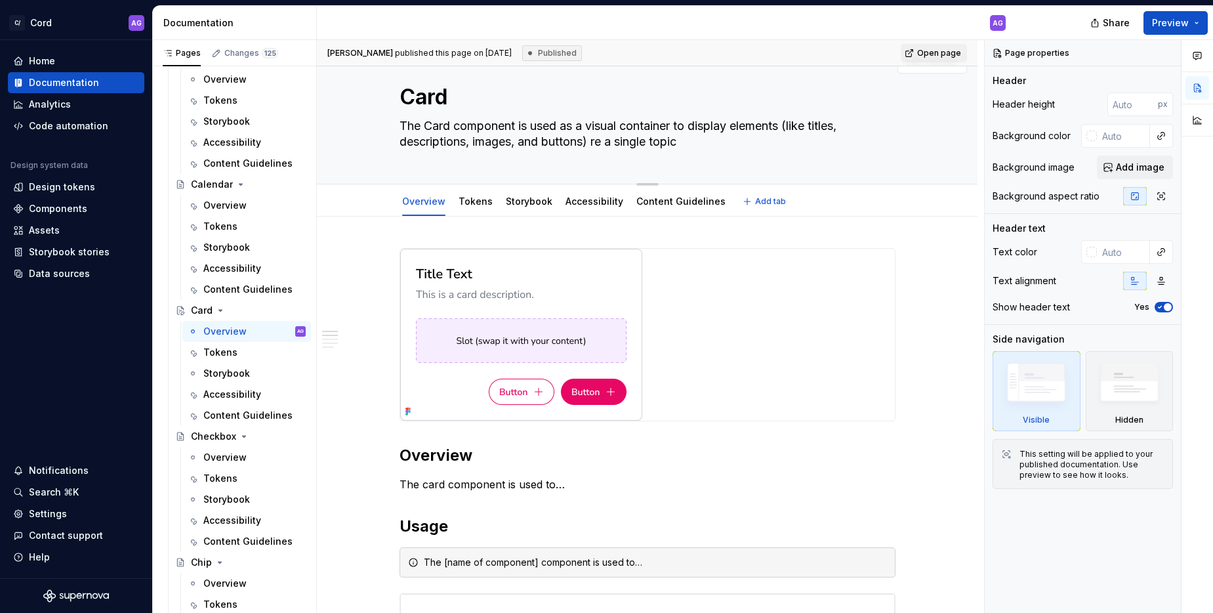
type textarea "The Card component is used as a visual container to display elements (like titl…"
type textarea "*"
type textarea "The Card component is used as a visual container to display elements (like titl…"
type textarea "*"
type textarea "The Card component is used as a visual container to display elements (like titl…"
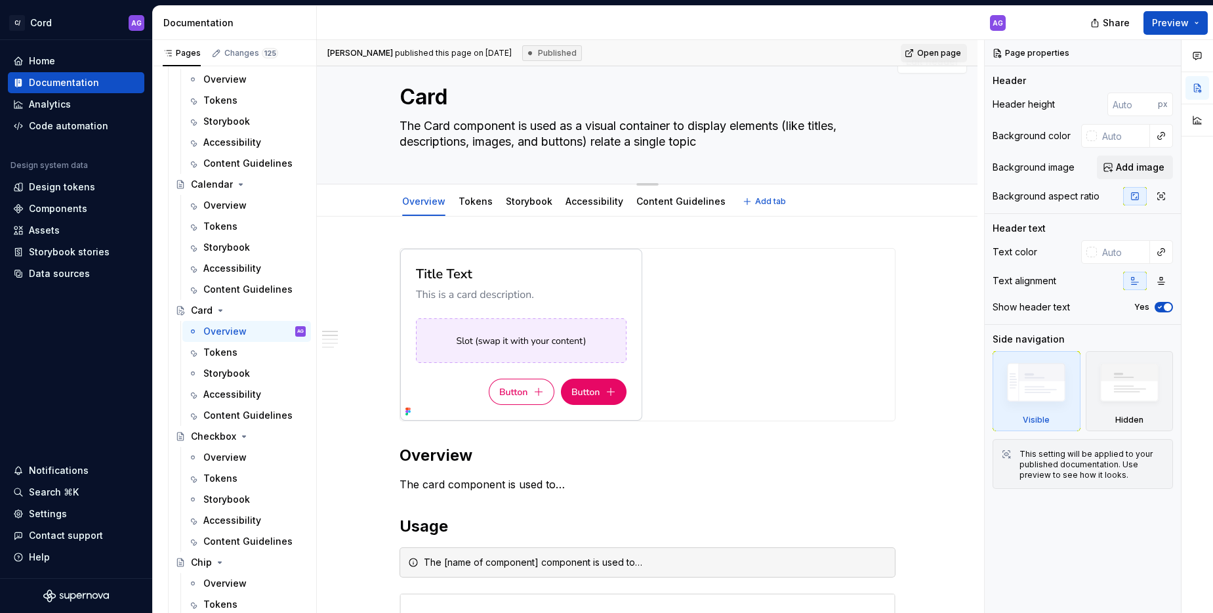
type textarea "*"
type textarea "The Card component is used as a visual container to display elements (like titl…"
type textarea "*"
type textarea "The Card component is used as a visual container to display elements (like titl…"
type textarea "*"
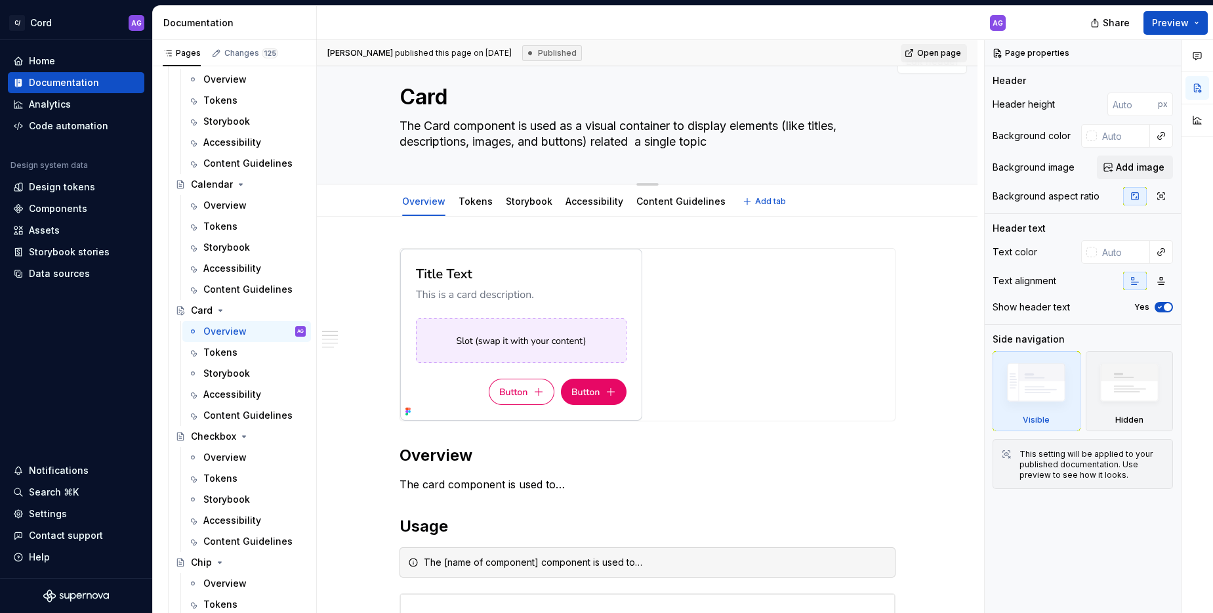
type textarea "The Card component is used as a visual container to display elements (like titl…"
type textarea "*"
type textarea "The Card component is used as a visual container to display elements (like titl…"
click at [790, 141] on textarea "The Card component is used as a visual container to display elements (like titl…" at bounding box center [645, 133] width 496 height 37
type textarea "*"
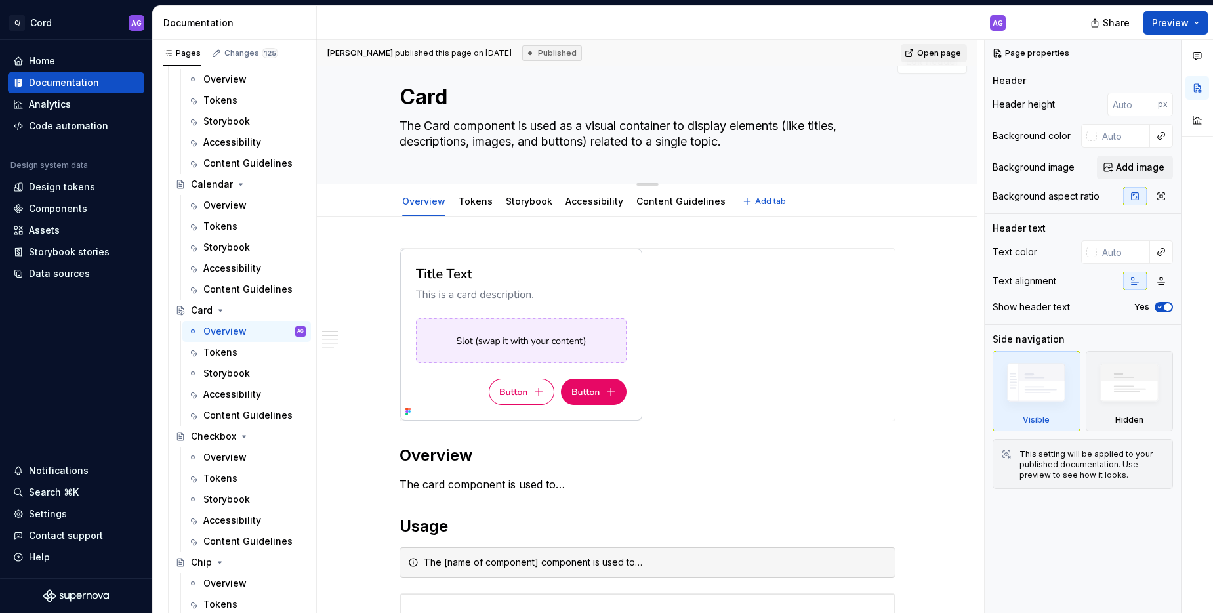
type textarea "The Card component is used as a visual container to display elements (like titl…"
type textarea "*"
type textarea "The Card component is used as a visual container to display elements (like titl…"
click at [799, 127] on textarea "The Card component is used as a visual container to display elements (like titl…" at bounding box center [645, 133] width 496 height 37
type textarea "*"
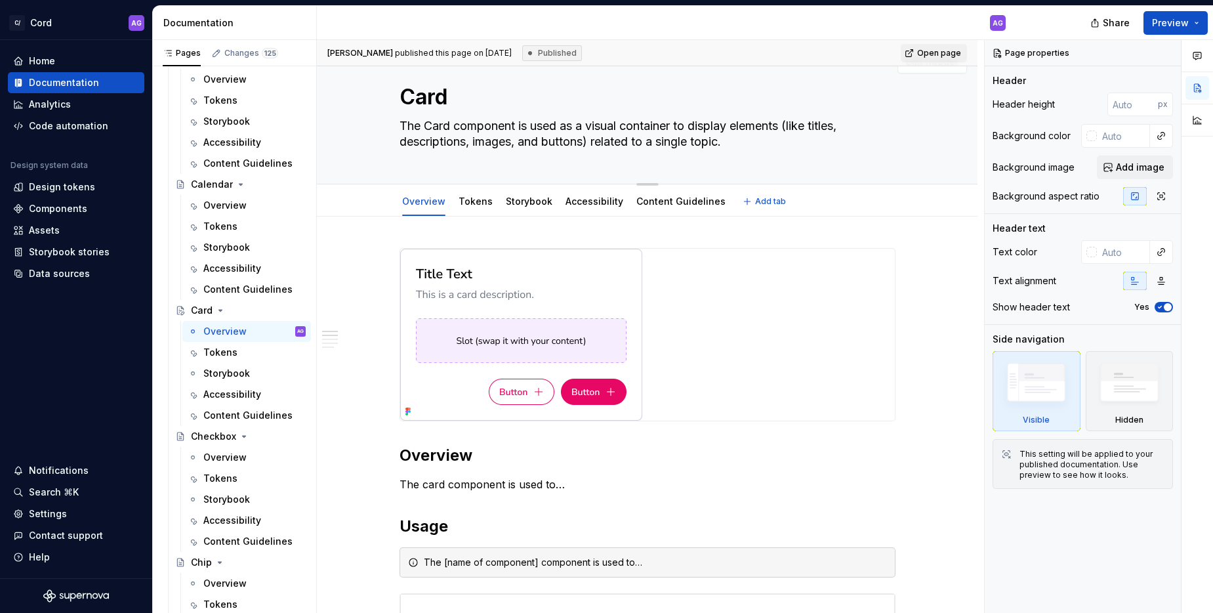
type textarea "The Card component is used as a visual container to display elements like title…"
type textarea "*"
type textarea "The Card component is used as a visual container to display elementslike titles…"
type textarea "*"
type textarea "The Card component is used as a visual container to display elements like title…"
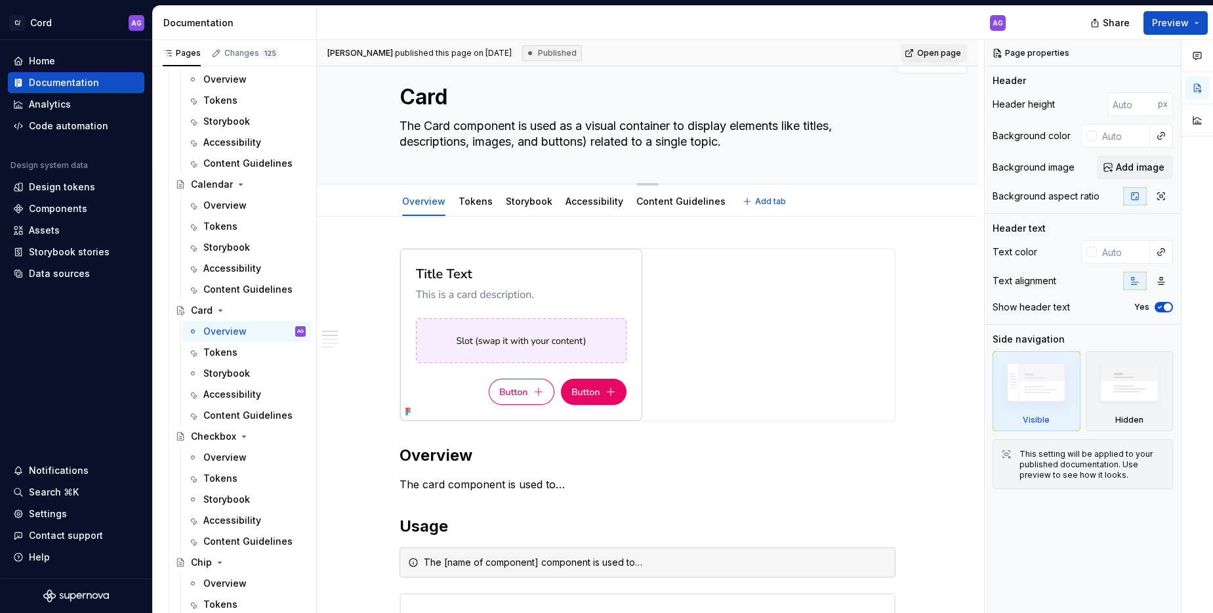
click at [601, 144] on textarea "The Card component is used as a visual container to display elements like title…" at bounding box center [645, 133] width 496 height 37
click at [596, 143] on textarea "The Card component is used as a visual container to display elements like title…" at bounding box center [645, 133] width 496 height 37
type textarea "*"
type textarea "The Card component is used as a visual container to display elements like title…"
type textarea "*"
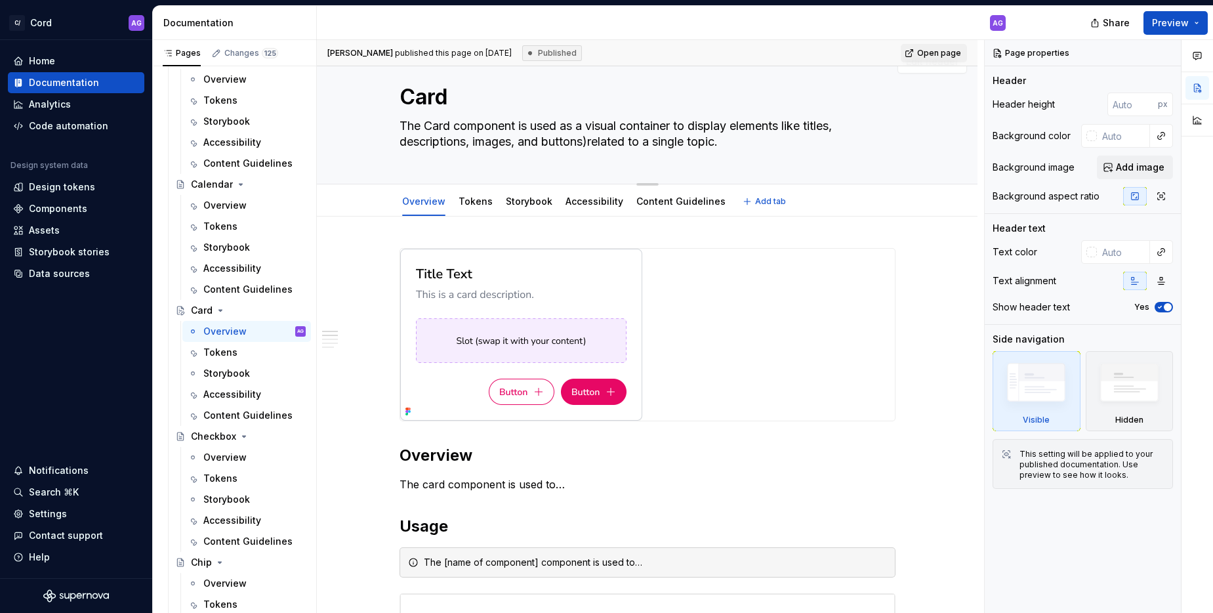
type textarea "The Card component is used as a visual container to display elements like title…"
type textarea "*"
type textarea "The Card component is used as a visual container to display elements like title…"
type textarea "*"
type textarea "The Card component is used as a visual container to display elements like title…"
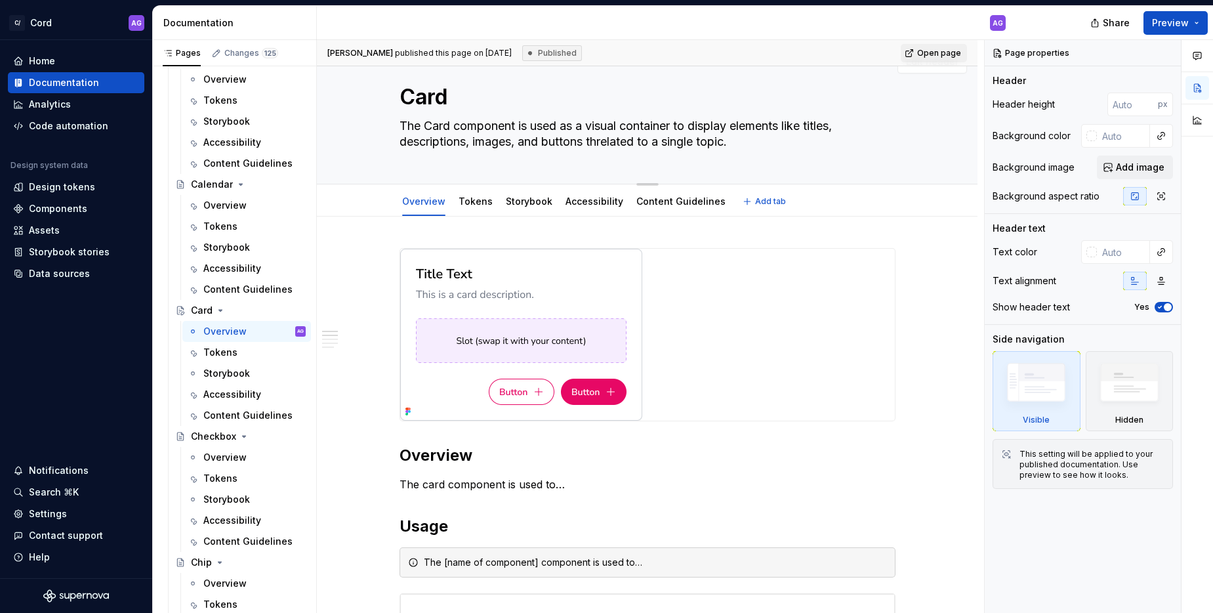
type textarea "*"
type textarea "The Card component is used as a visual container to display elements like title…"
type textarea "*"
type textarea "The Card component is used as a visual container to display elements like title…"
type textarea "*"
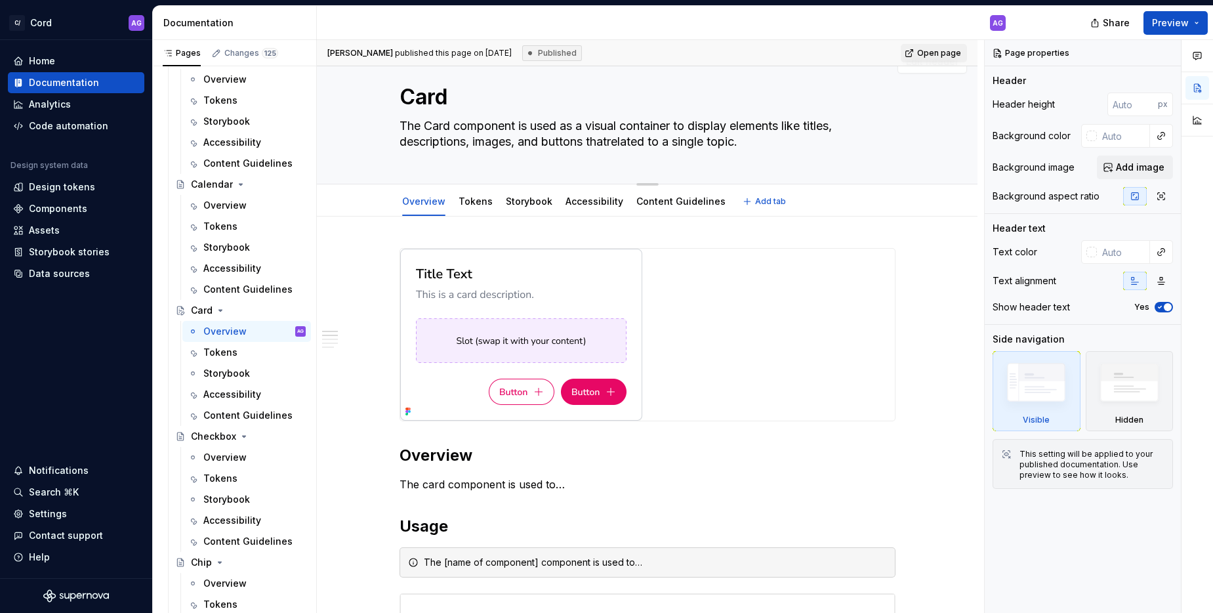
type textarea "The Card component is used as a visual container to display elements like title…"
type textarea "*"
type textarea "The Card component is used as a visual container to display elements like title…"
type textarea "*"
type textarea "The Card component is used as a visual container to display elements like title…"
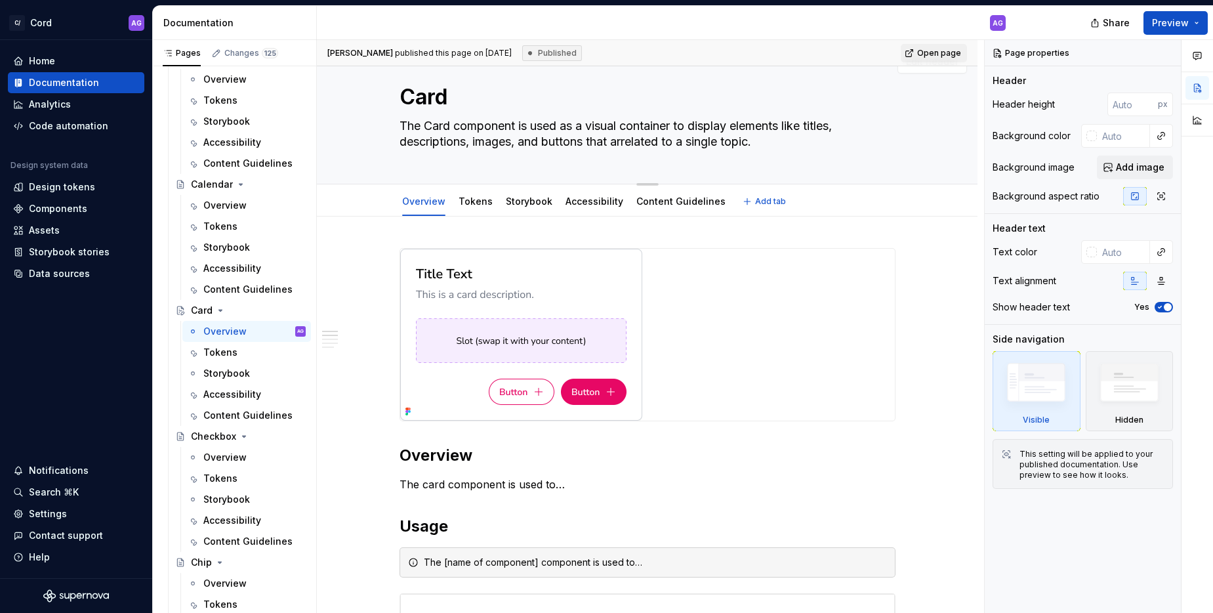
type textarea "*"
type textarea "The Card component is used as a visual container to display elements like title…"
type textarea "*"
type textarea "The Card component is used as a visual container to display elements like title…"
click at [797, 140] on textarea "The Card component is used as a visual container to display elements like title…" at bounding box center [645, 133] width 496 height 37
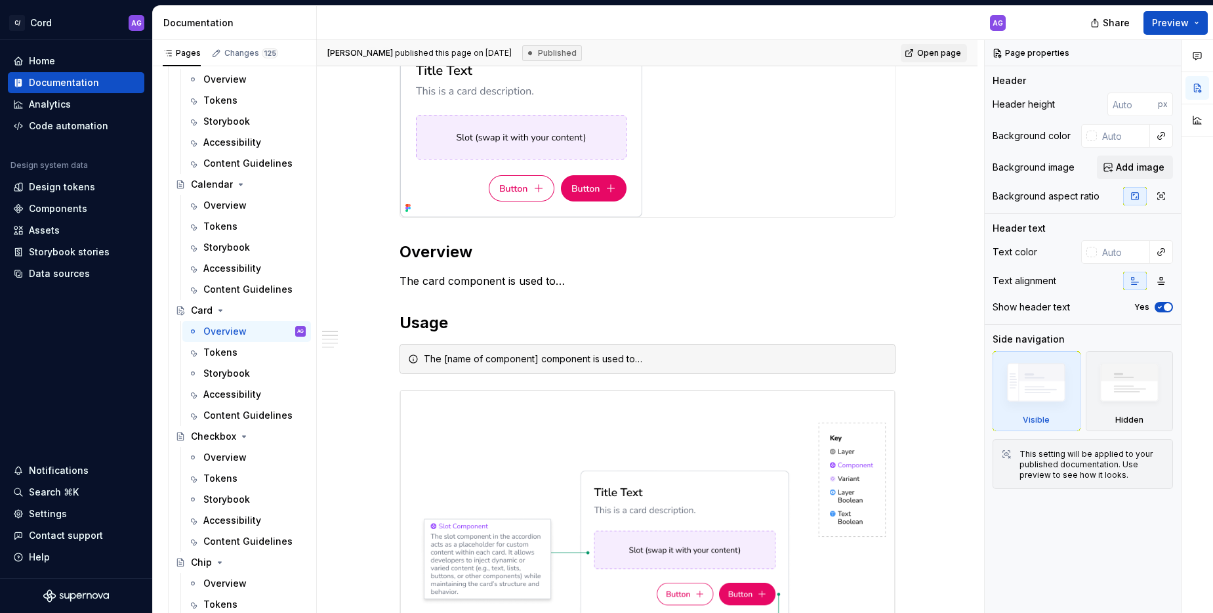
scroll to position [0, 0]
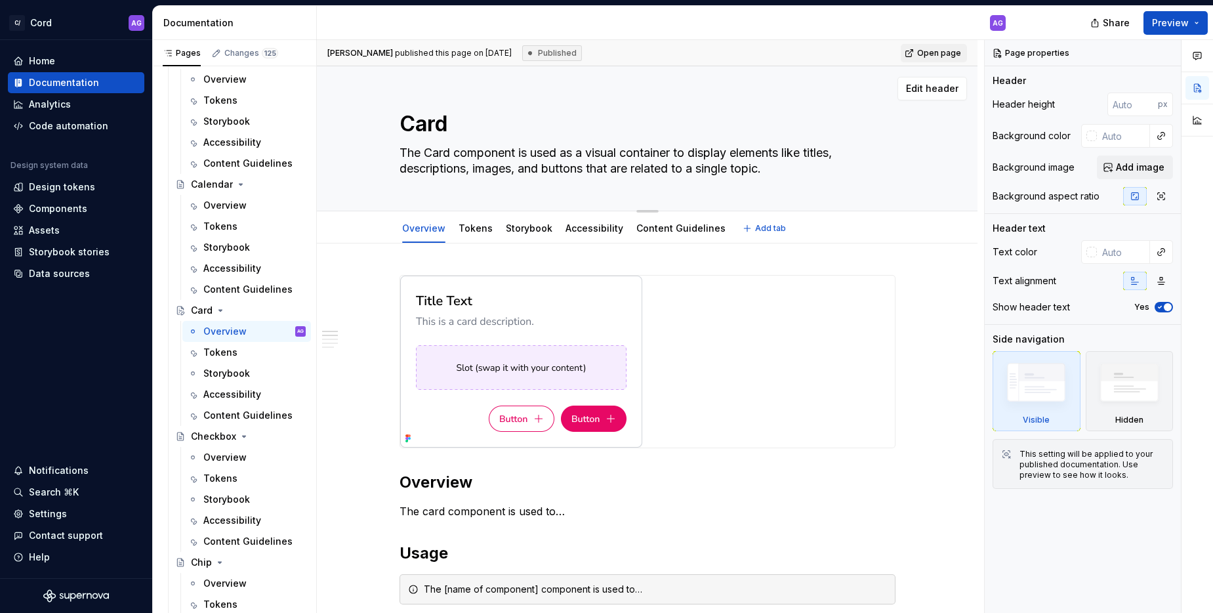
click at [549, 163] on textarea "The Card component is used as a visual container to display elements like title…" at bounding box center [645, 160] width 496 height 37
drag, startPoint x: 501, startPoint y: 173, endPoint x: 474, endPoint y: 171, distance: 26.4
click at [486, 172] on textarea "The Card component is used as a visual container to display elements like title…" at bounding box center [645, 160] width 496 height 37
drag, startPoint x: 478, startPoint y: 169, endPoint x: 522, endPoint y: 165, distance: 43.5
click at [522, 165] on textarea "The Card component is used as a visual container to display elements like title…" at bounding box center [645, 160] width 496 height 37
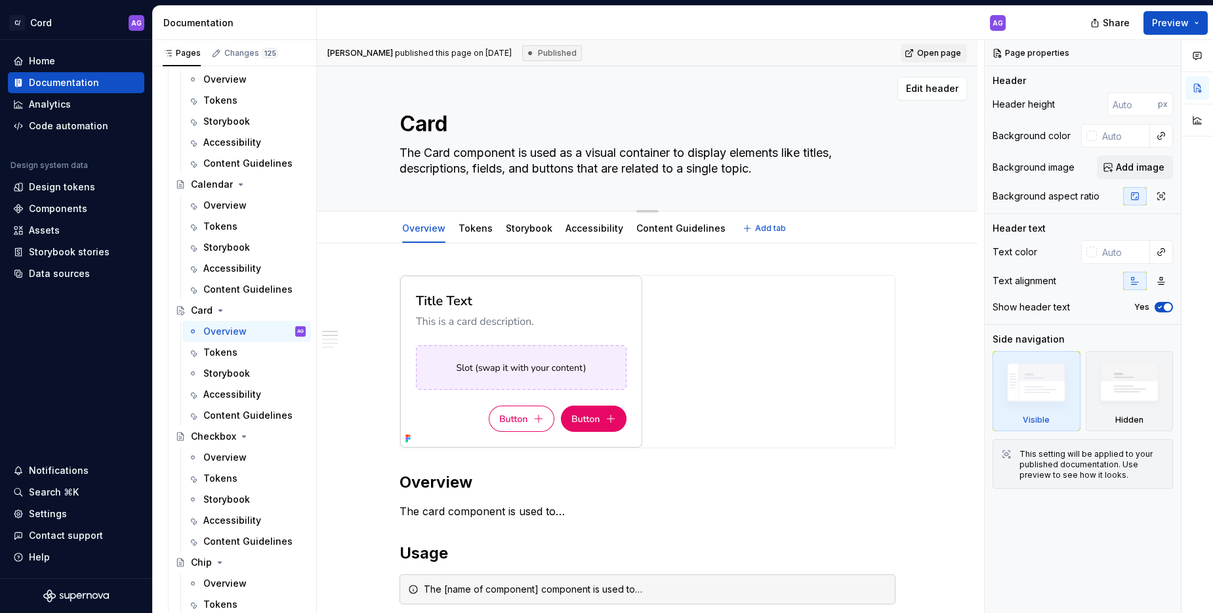
scroll to position [52, 0]
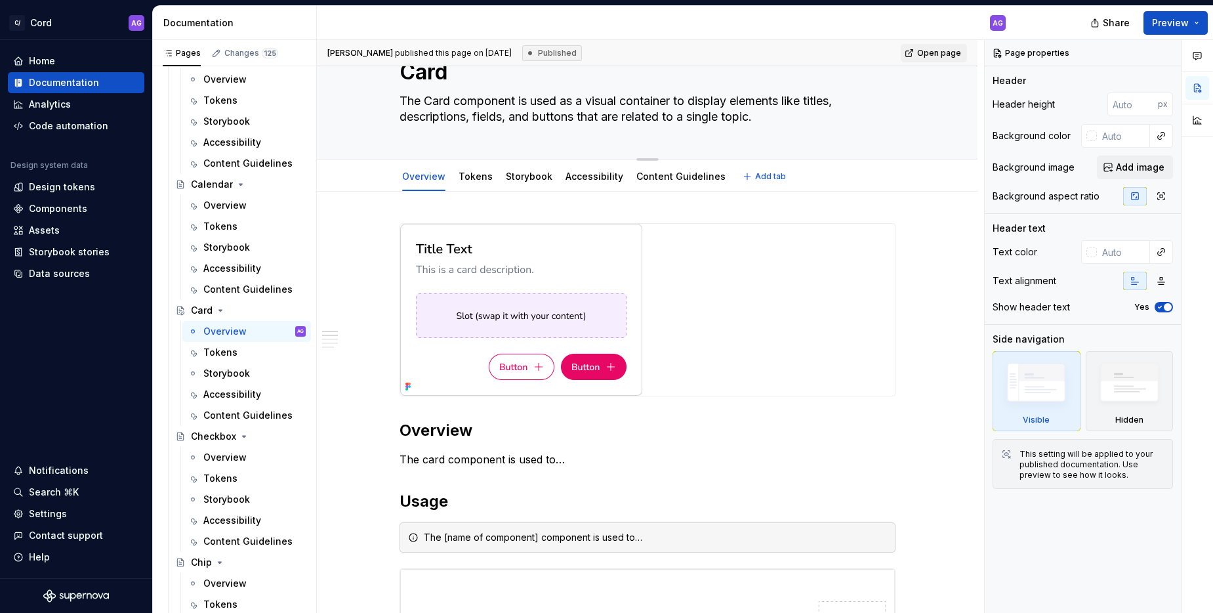
click at [479, 115] on textarea "The Card component is used as a visual container to display elements like title…" at bounding box center [645, 109] width 496 height 37
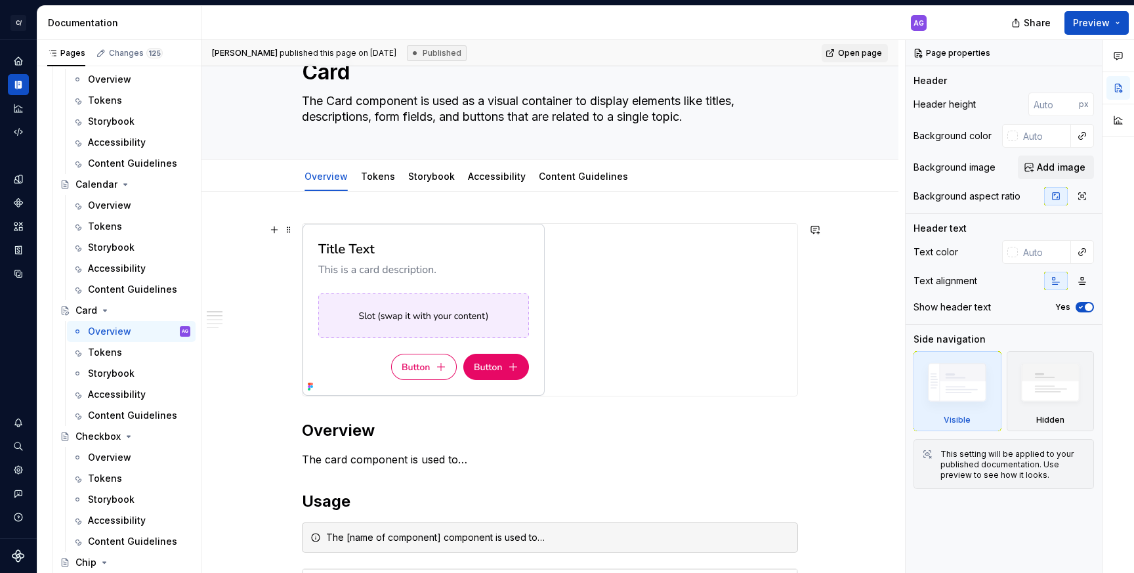
click at [257, 260] on div "**********" at bounding box center [552, 306] width 703 height 533
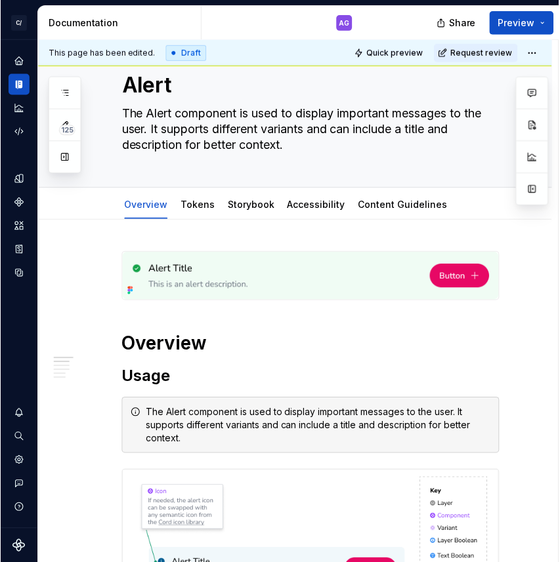
scroll to position [47, 0]
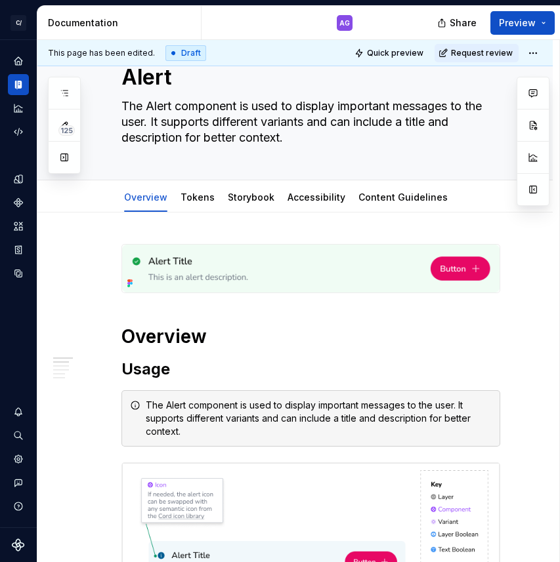
type textarea "*"
